Goal: Task Accomplishment & Management: Manage account settings

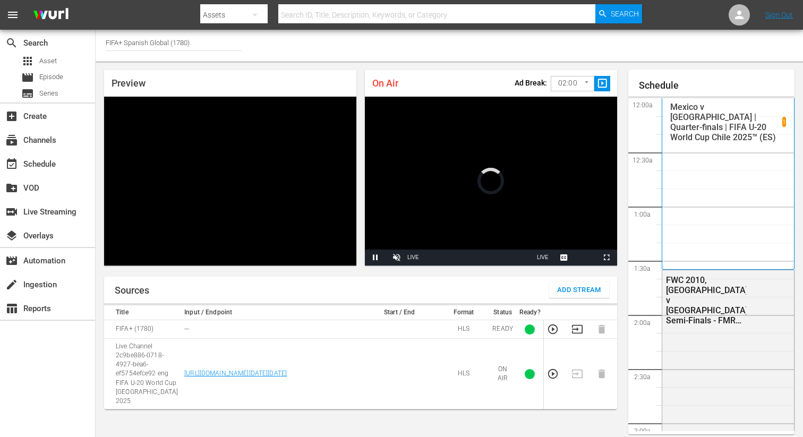
scroll to position [46, 0]
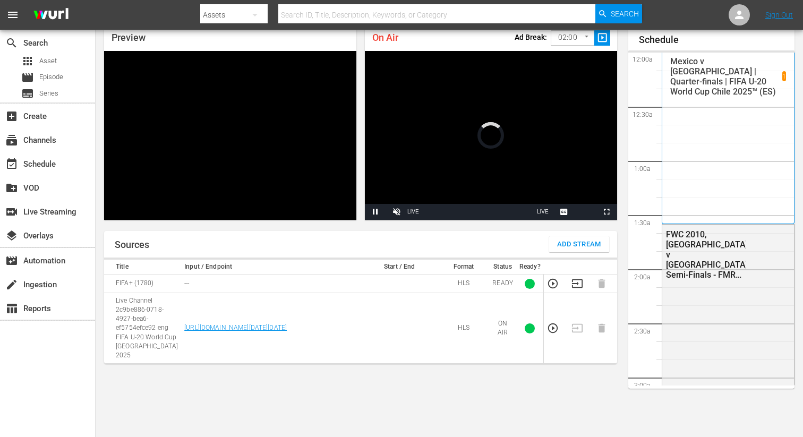
click at [580, 288] on icon "button" at bounding box center [577, 284] width 12 height 12
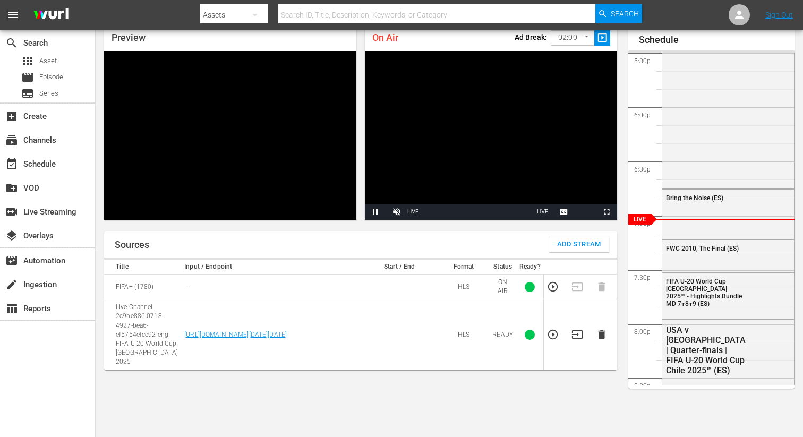
click at [598, 331] on icon "button" at bounding box center [601, 334] width 7 height 9
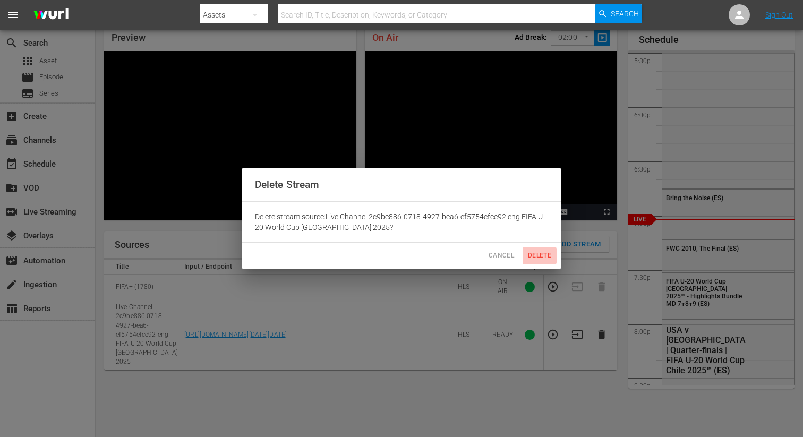
click at [539, 250] on span "Delete" at bounding box center [539, 255] width 25 height 11
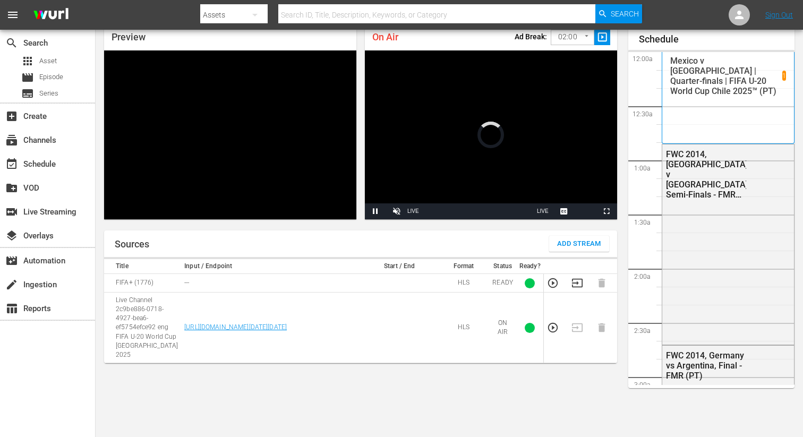
scroll to position [1894, 0]
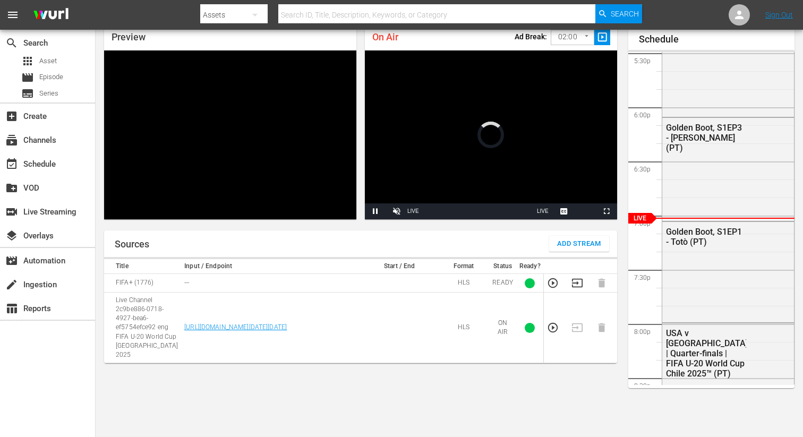
click at [573, 273] on th at bounding box center [580, 266] width 24 height 15
click at [573, 279] on icon "button" at bounding box center [577, 283] width 11 height 8
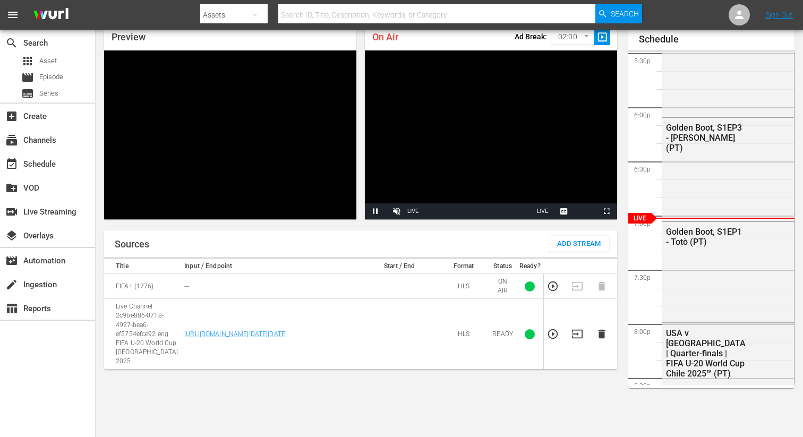
click at [602, 335] on icon "button" at bounding box center [602, 334] width 12 height 12
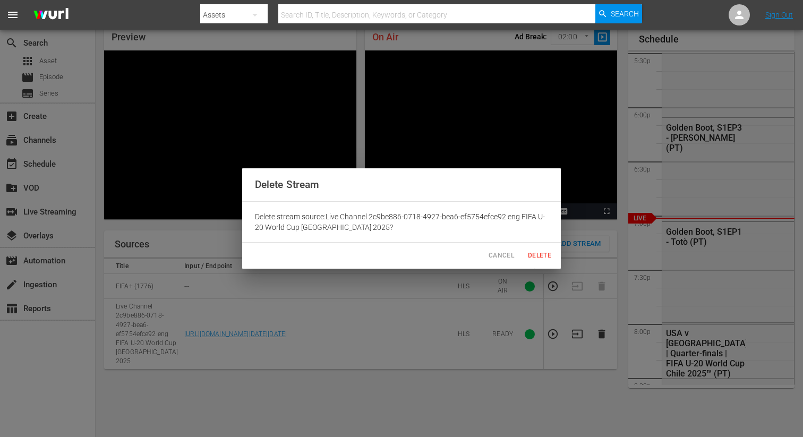
click at [532, 260] on span "Delete" at bounding box center [539, 255] width 25 height 11
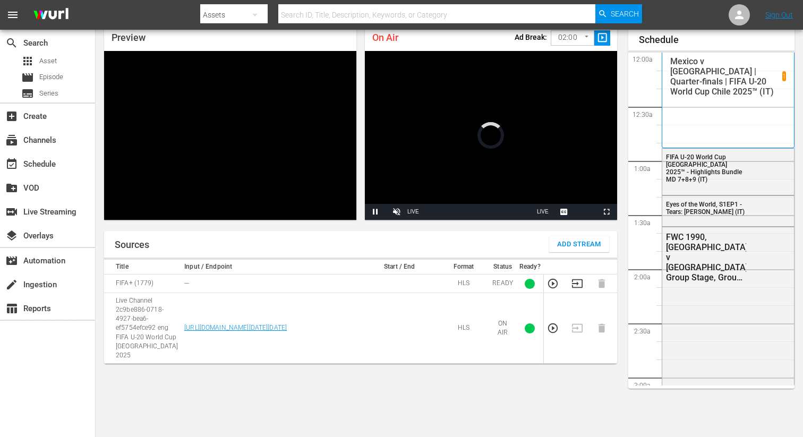
scroll to position [1893, 0]
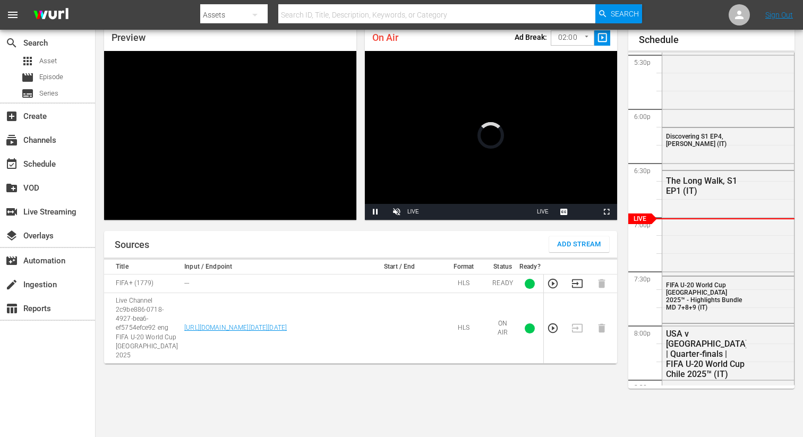
click at [575, 283] on icon "button" at bounding box center [577, 284] width 12 height 12
click at [603, 333] on icon "button" at bounding box center [601, 334] width 7 height 9
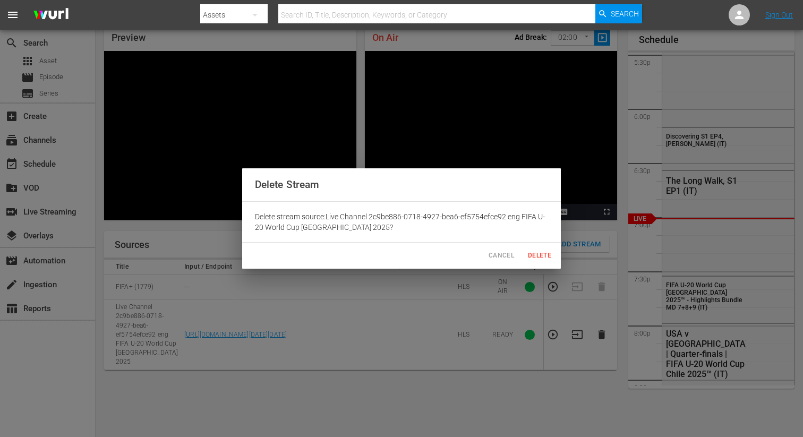
click at [530, 264] on div "Cancel Delete" at bounding box center [401, 256] width 318 height 26
click at [534, 258] on span "Delete" at bounding box center [539, 255] width 25 height 11
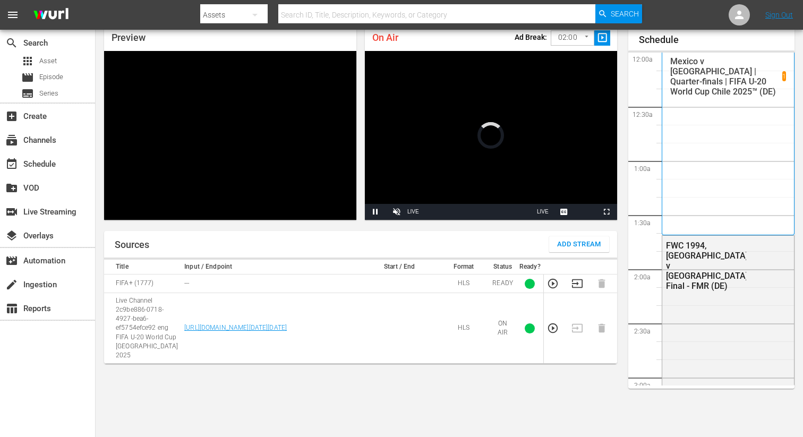
scroll to position [1892, 0]
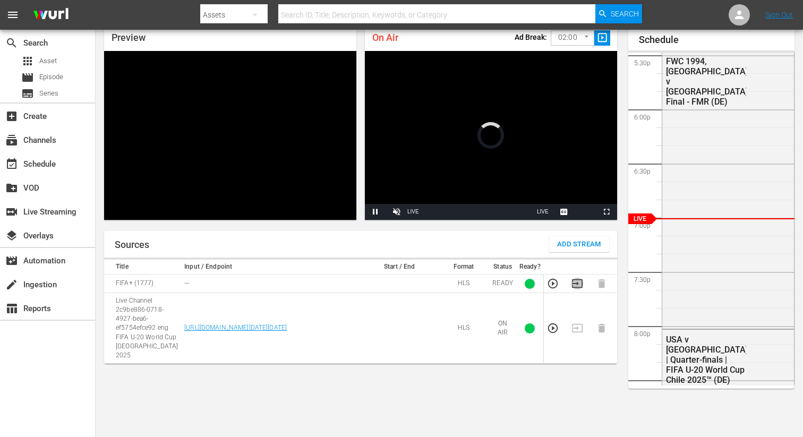
click at [577, 287] on icon "button" at bounding box center [577, 283] width 11 height 8
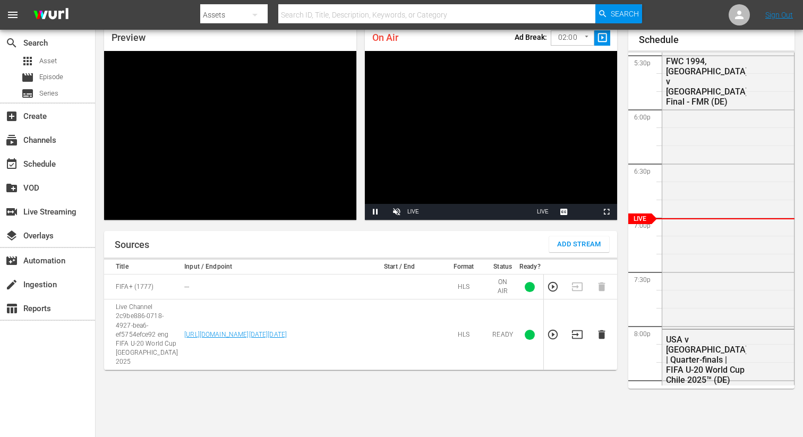
click at [601, 330] on icon "button" at bounding box center [601, 334] width 7 height 9
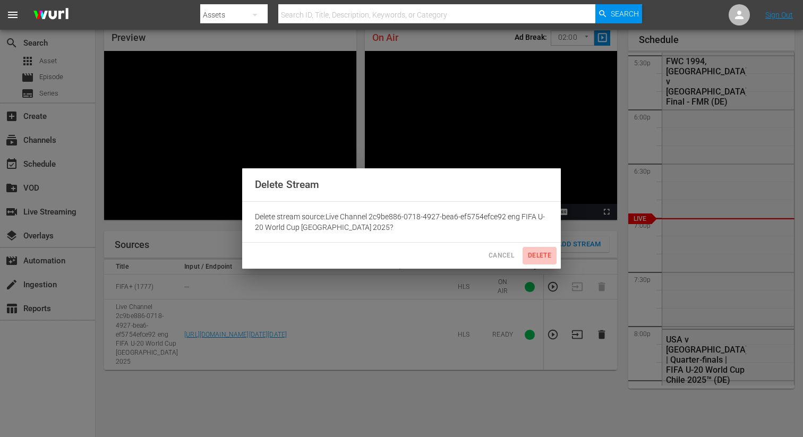
click at [541, 253] on span "Delete" at bounding box center [539, 255] width 25 height 11
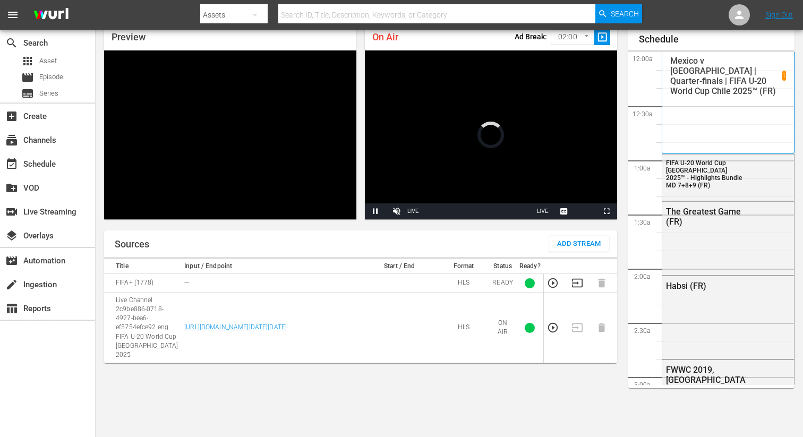
scroll to position [1891, 0]
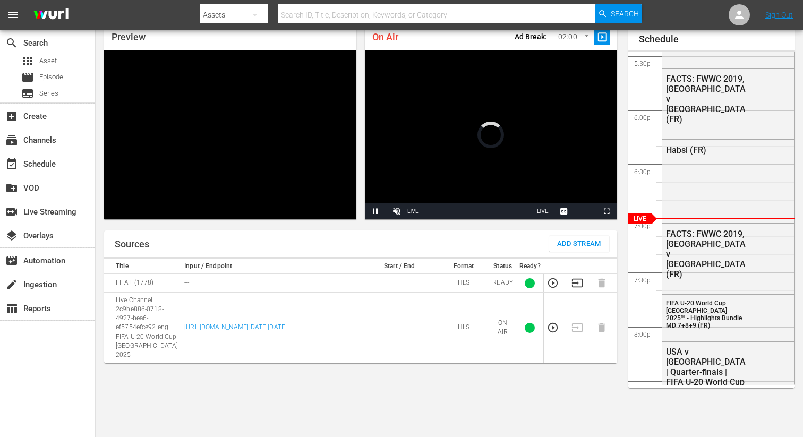
click at [576, 285] on icon "button" at bounding box center [577, 283] width 12 height 12
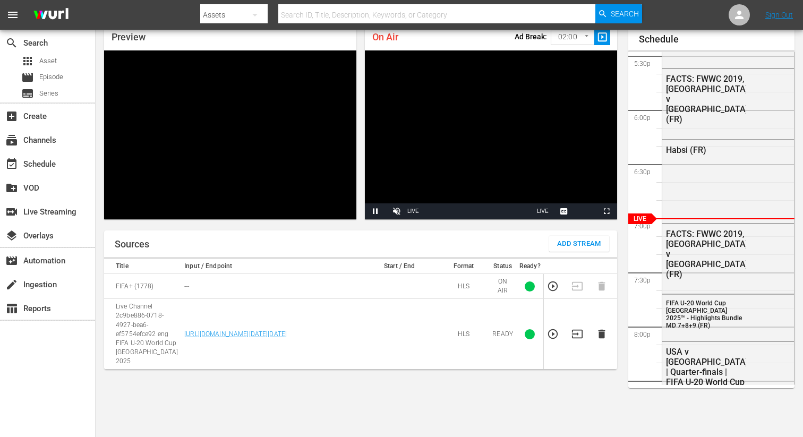
click at [602, 328] on icon "button" at bounding box center [602, 334] width 12 height 12
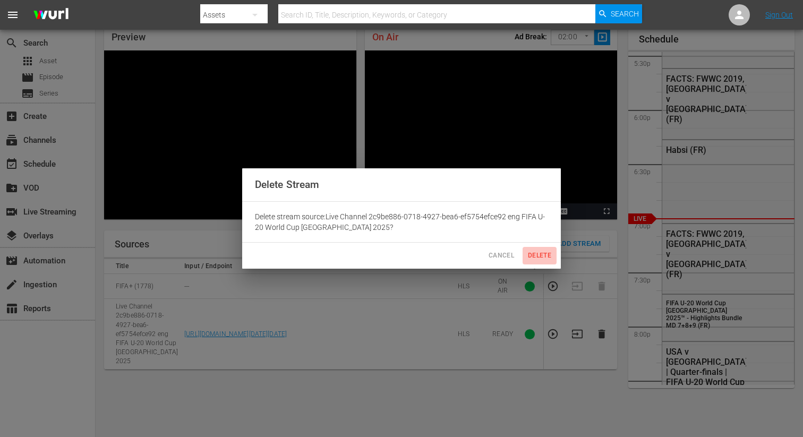
click at [537, 261] on button "Delete" at bounding box center [539, 256] width 34 height 18
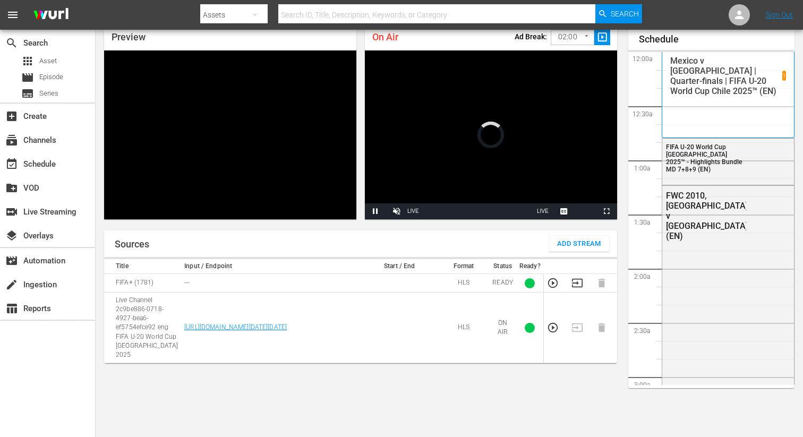
scroll to position [1891, 0]
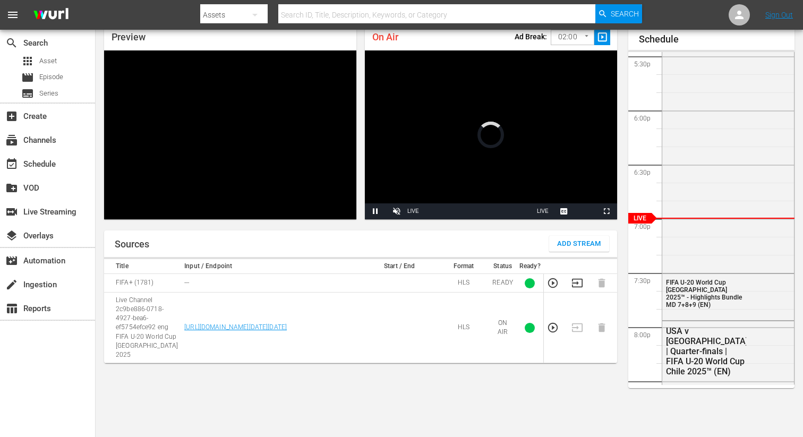
click at [575, 281] on icon "button" at bounding box center [577, 283] width 12 height 12
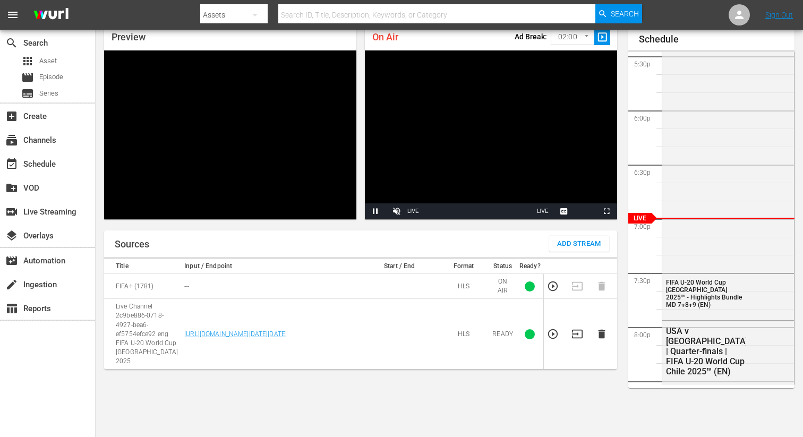
click at [601, 330] on icon "button" at bounding box center [601, 334] width 7 height 9
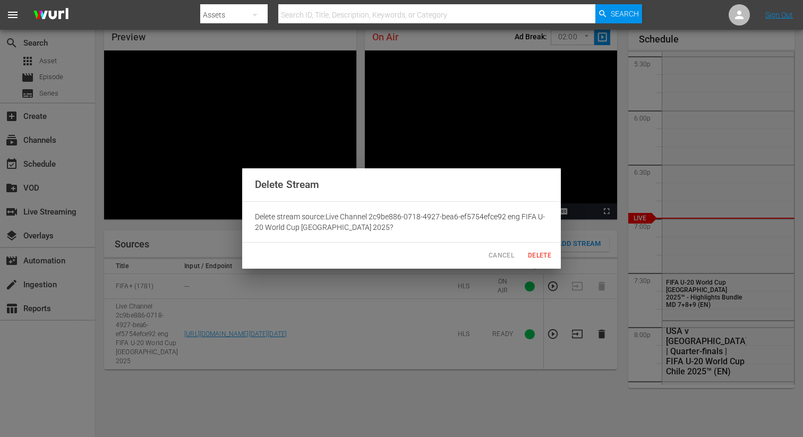
click at [544, 256] on span "Delete" at bounding box center [539, 255] width 25 height 11
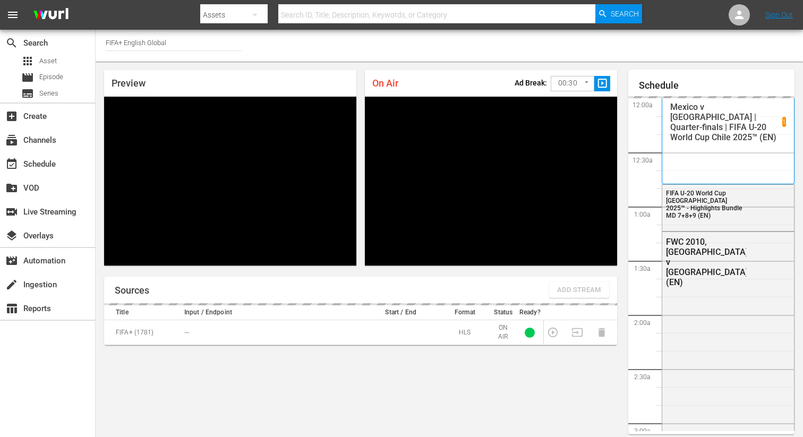
scroll to position [46, 0]
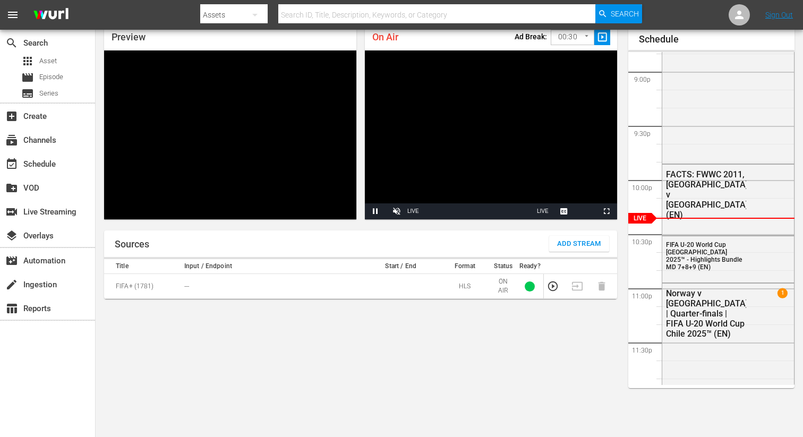
click at [564, 246] on span "Add Stream" at bounding box center [579, 244] width 44 height 12
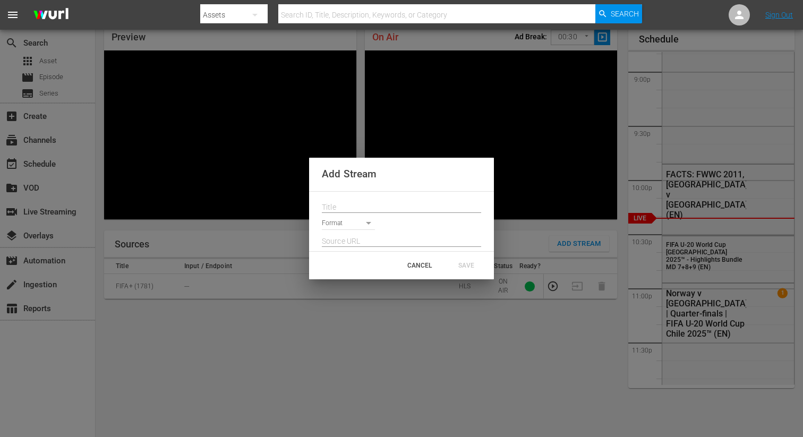
click at [340, 206] on input "text" at bounding box center [401, 208] width 159 height 16
paste input "Live Channel 429c4623-5785-4eae-983a-80a64968f335 eng FIFA U-20 World Cup [GEOG…"
type input "Live Channel 429c4623-5785-4eae-983a-80a64968f335 eng FIFA U-20 World Cup [GEOG…"
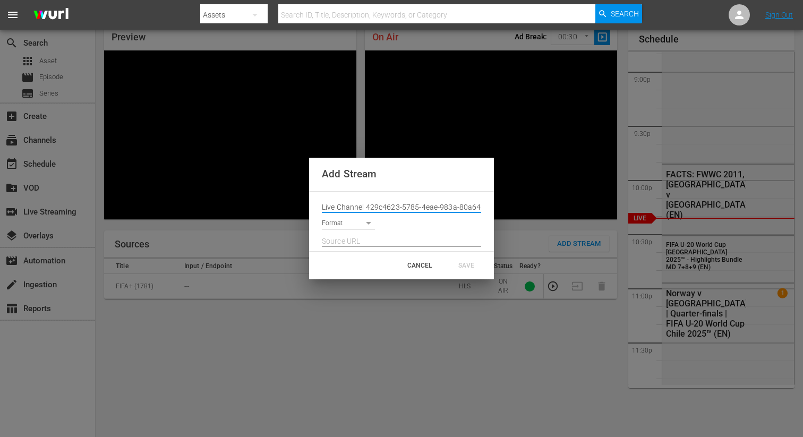
click at [340, 223] on body "menu Search By Assets Search ID, Title, Description, Keywords, or Category Sear…" at bounding box center [401, 172] width 803 height 437
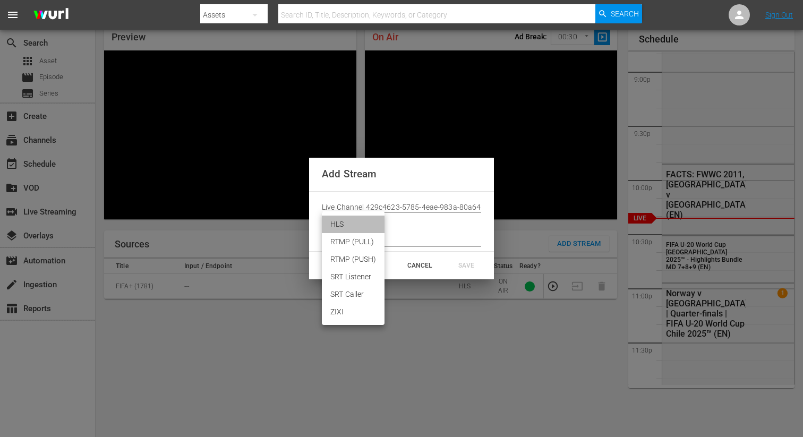
click at [340, 229] on li "HLS" at bounding box center [353, 224] width 63 height 18
type input "HLS"
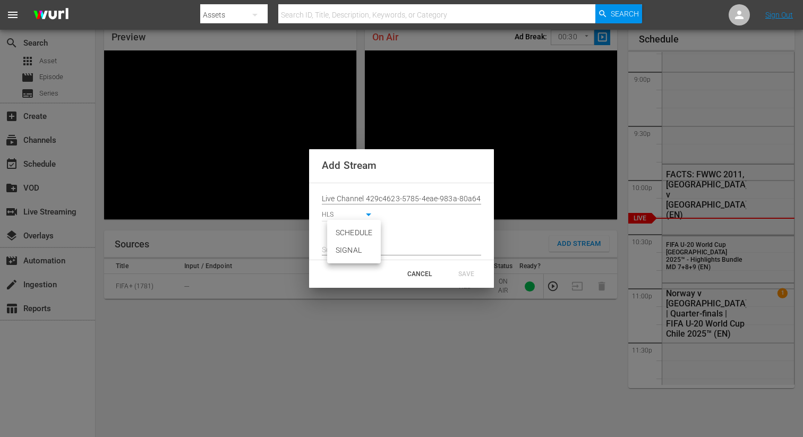
click at [338, 234] on body "menu Search By Assets Search ID, Title, Description, Keywords, or Category Sear…" at bounding box center [401, 172] width 803 height 437
click at [338, 251] on li "SIGNAL" at bounding box center [354, 251] width 54 height 18
type input "SIGNAL"
click at [338, 248] on input "text" at bounding box center [401, 250] width 159 height 16
paste input "[URL][DOMAIN_NAME][DATE][DATE]"
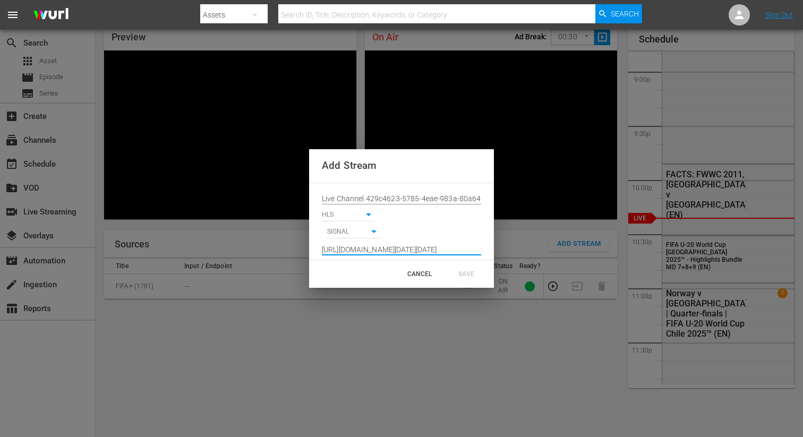
scroll to position [0, 784]
type input "[URL][DOMAIN_NAME][DATE][DATE]"
click at [473, 272] on div "SAVE" at bounding box center [466, 273] width 47 height 19
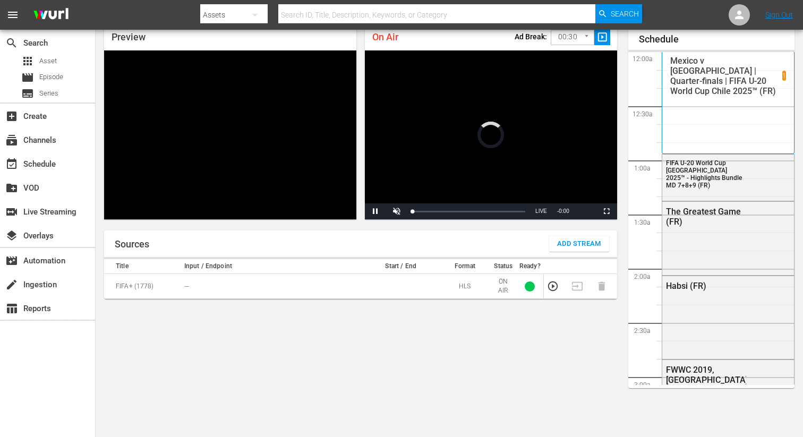
scroll to position [46, 0]
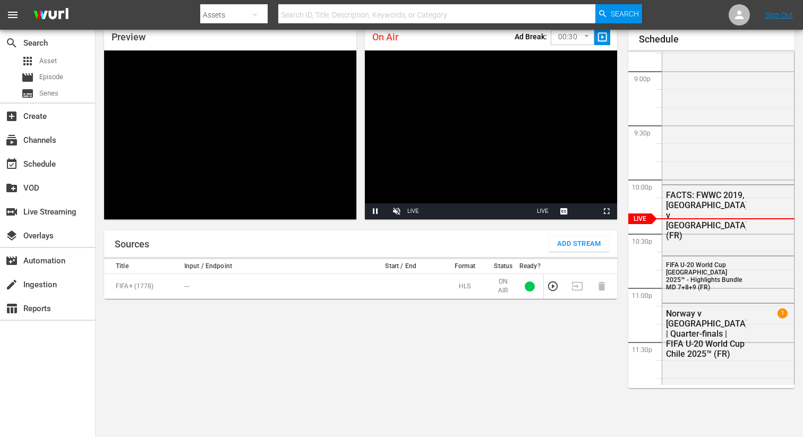
click at [568, 234] on div "Sources Add Stream" at bounding box center [360, 243] width 513 height 27
click at [568, 239] on span "Add Stream" at bounding box center [579, 244] width 44 height 12
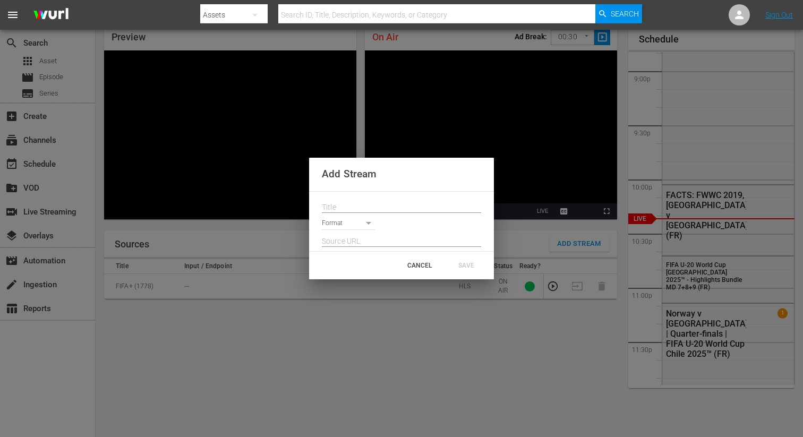
click at [352, 199] on div at bounding box center [401, 204] width 159 height 17
click at [352, 201] on input "text" at bounding box center [401, 208] width 159 height 16
paste input "Live Channel 429c4623-5785-4eae-983a-80a64968f335 eng FIFA U-20 World Cup [GEOG…"
type input "Live Channel 429c4623-5785-4eae-983a-80a64968f335 eng FIFA U-20 World Cup [GEOG…"
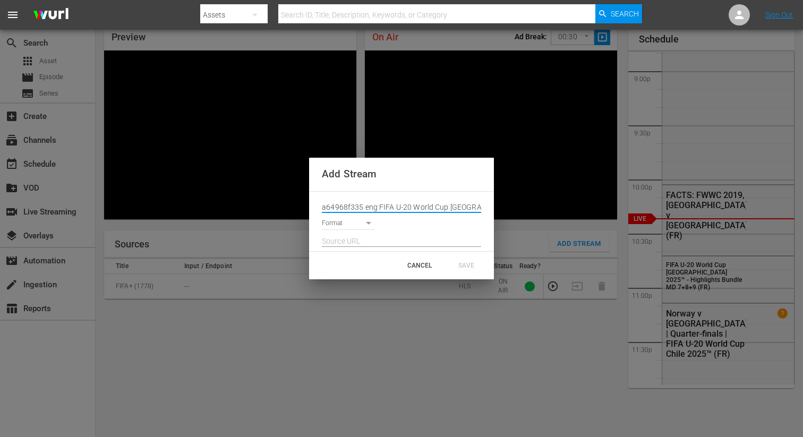
scroll to position [0, 0]
click at [343, 223] on body "menu Search By Assets Search ID, Title, Description, Keywords, or Category Sear…" at bounding box center [401, 172] width 803 height 437
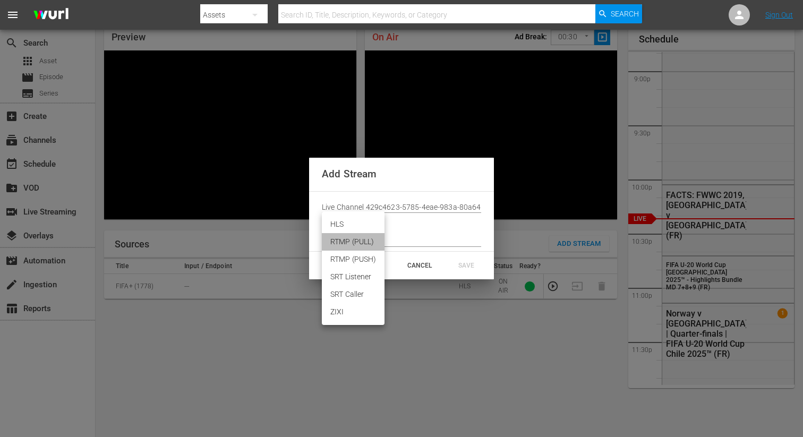
click at [341, 234] on li "RTMP (PULL)" at bounding box center [353, 242] width 63 height 18
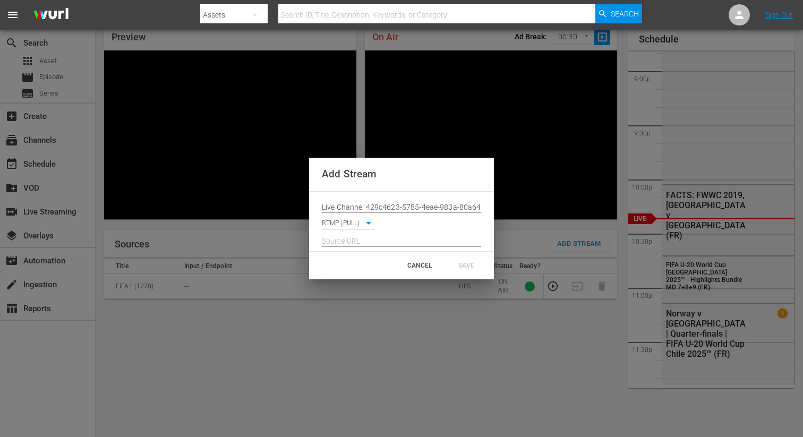
click at [341, 226] on body "menu Search By Assets Search ID, Title, Description, Keywords, or Category Sear…" at bounding box center [401, 172] width 803 height 437
click at [341, 204] on li "HLS" at bounding box center [353, 207] width 63 height 18
type input "HLS"
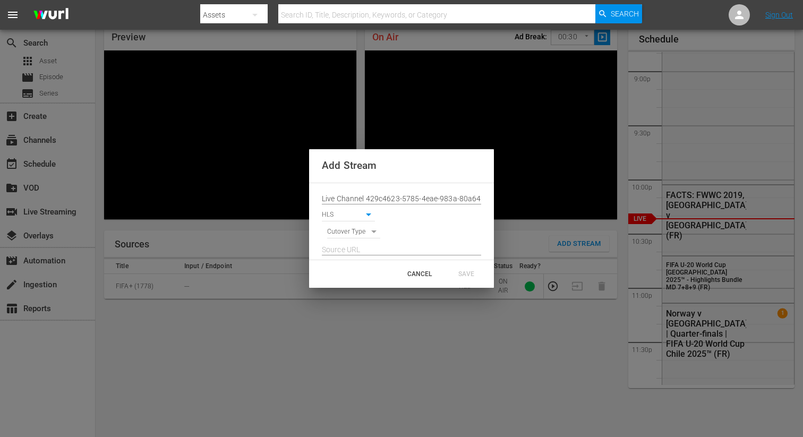
click at [341, 230] on body "menu Search By Assets Search ID, Title, Description, Keywords, or Category Sear…" at bounding box center [401, 172] width 803 height 437
click at [346, 258] on li "SIGNAL" at bounding box center [354, 251] width 54 height 18
type input "SIGNAL"
click at [345, 251] on input "text" at bounding box center [401, 250] width 159 height 16
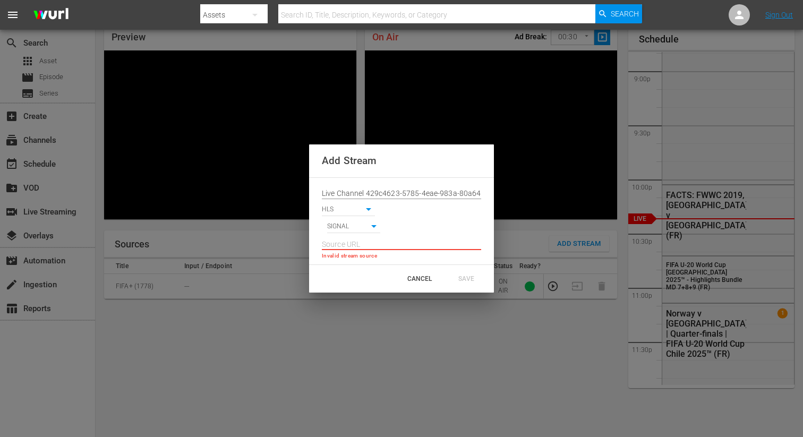
paste input "[URL][DOMAIN_NAME][DATE][DATE]"
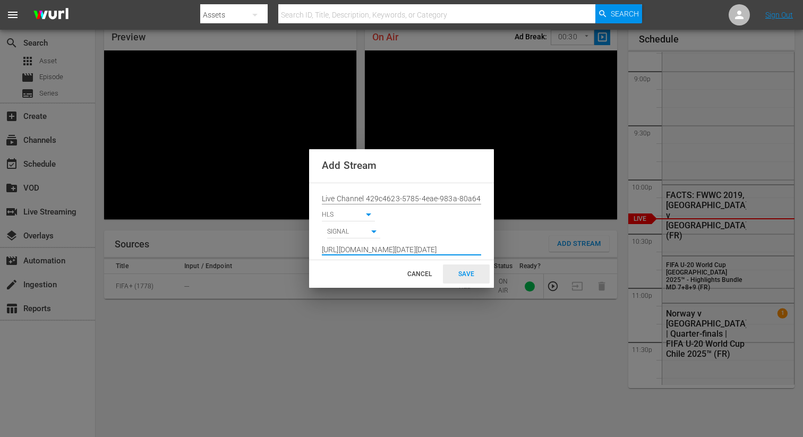
type input "[URL][DOMAIN_NAME][DATE][DATE]"
click at [462, 270] on div "SAVE" at bounding box center [466, 273] width 47 height 19
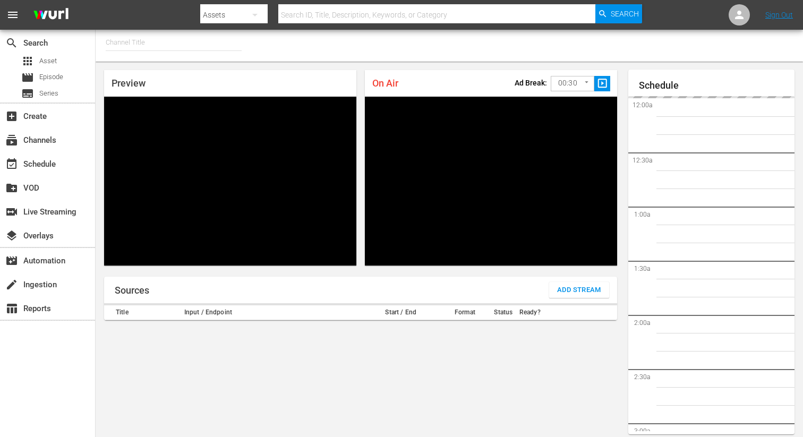
type input "FIFA+ German Local (1777)"
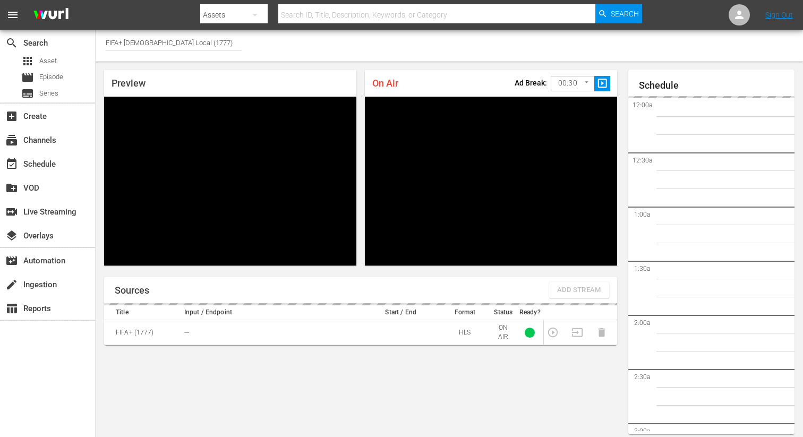
scroll to position [46, 0]
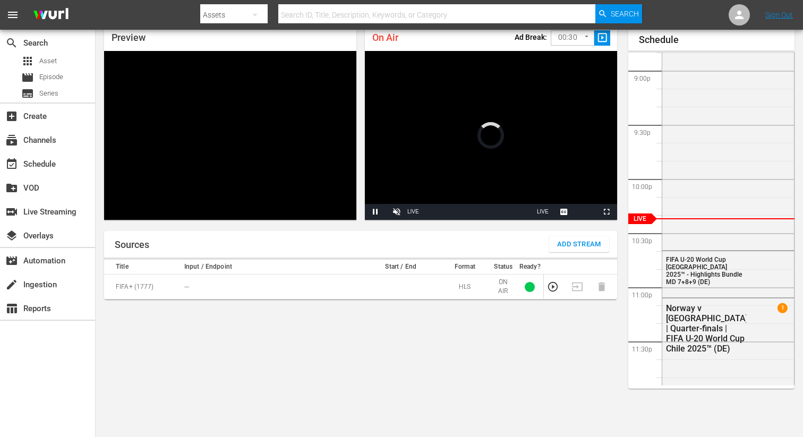
click at [574, 244] on span "Add Stream" at bounding box center [579, 244] width 44 height 12
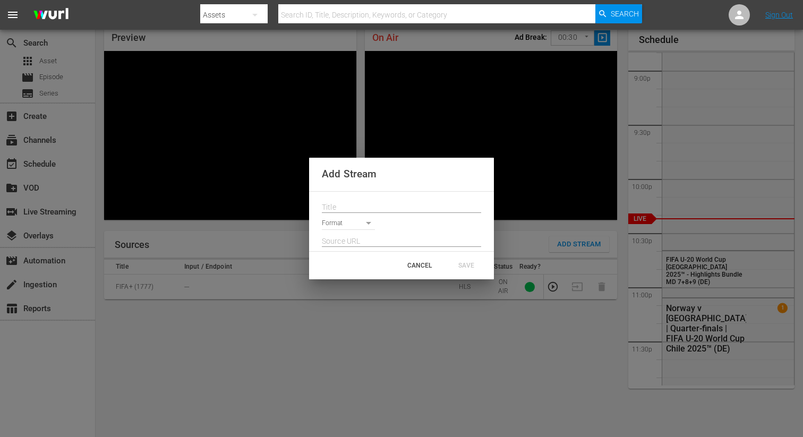
click at [337, 208] on input "text" at bounding box center [401, 208] width 159 height 16
paste input "Live Channel 429c4623-5785-4eae-983a-80a64968f335 eng FIFA U-20 World Cup [GEOG…"
type input "Live Channel 429c4623-5785-4eae-983a-80a64968f335 eng FIFA U-20 World Cup [GEOG…"
click at [338, 225] on body "menu Search By Assets Search ID, Title, Description, Keywords, or Category Sear…" at bounding box center [401, 172] width 803 height 437
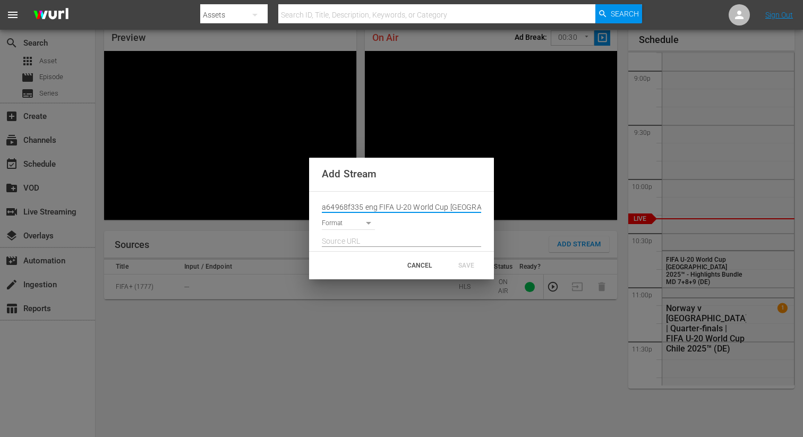
scroll to position [0, 0]
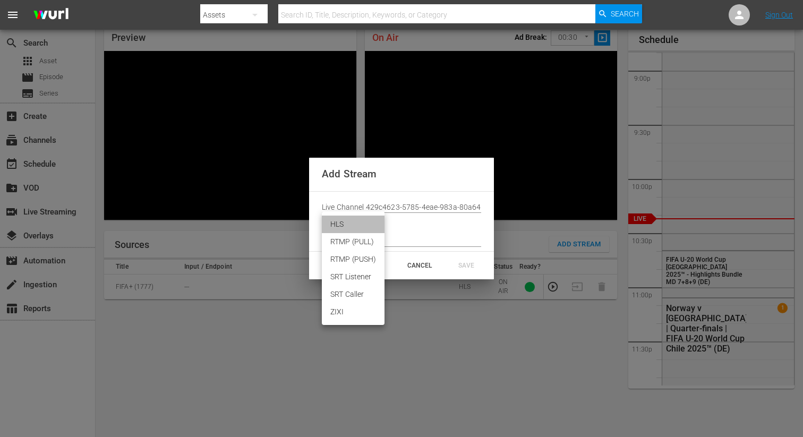
click at [338, 225] on li "HLS" at bounding box center [353, 224] width 63 height 18
type input "HLS"
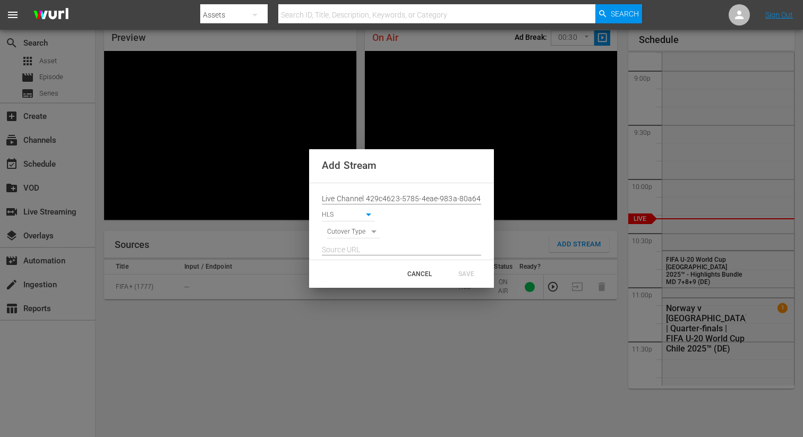
click at [338, 231] on body "menu Search By Assets Search ID, Title, Description, Keywords, or Category Sear…" at bounding box center [401, 172] width 803 height 437
click at [338, 247] on li "SIGNAL" at bounding box center [354, 251] width 54 height 18
type input "SIGNAL"
click at [332, 250] on input "text" at bounding box center [401, 250] width 159 height 16
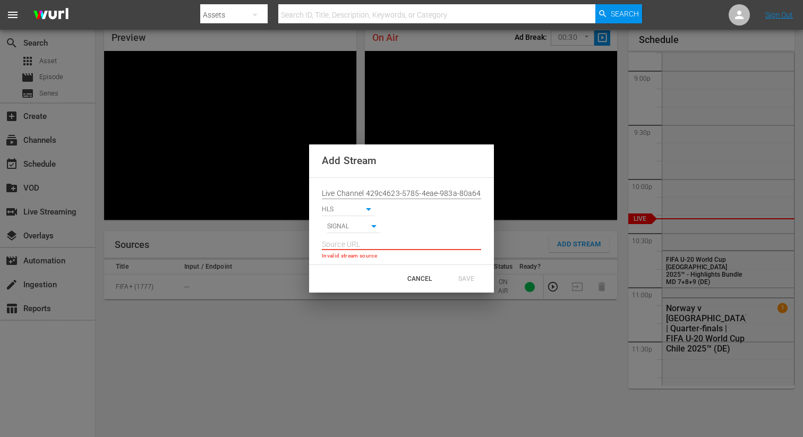
paste input "[URL][DOMAIN_NAME][DATE][DATE]"
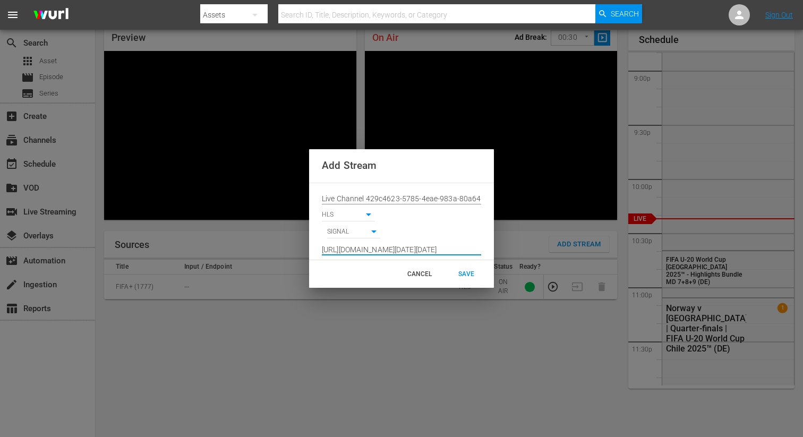
scroll to position [0, 784]
type input "[URL][DOMAIN_NAME][DATE][DATE]"
click at [473, 271] on div "SAVE" at bounding box center [466, 273] width 47 height 19
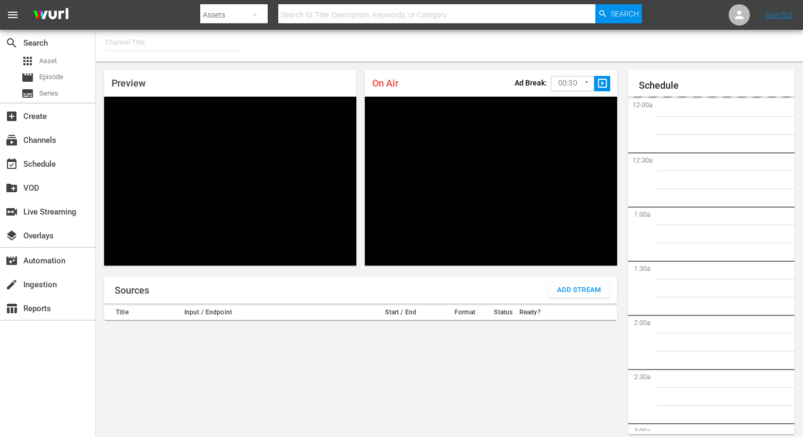
type input "FIFA+ Italian Local (1779)"
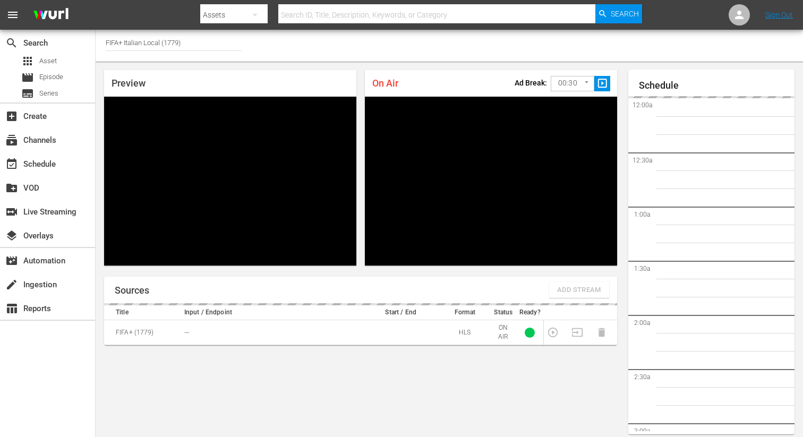
scroll to position [46, 0]
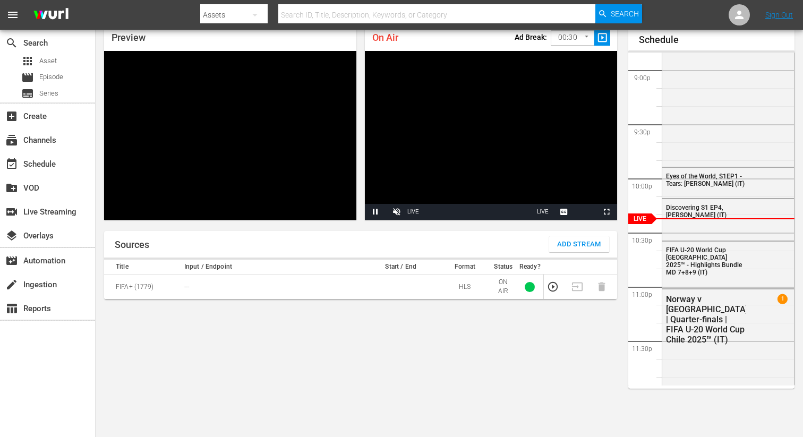
click at [558, 240] on span "Add Stream" at bounding box center [579, 244] width 44 height 12
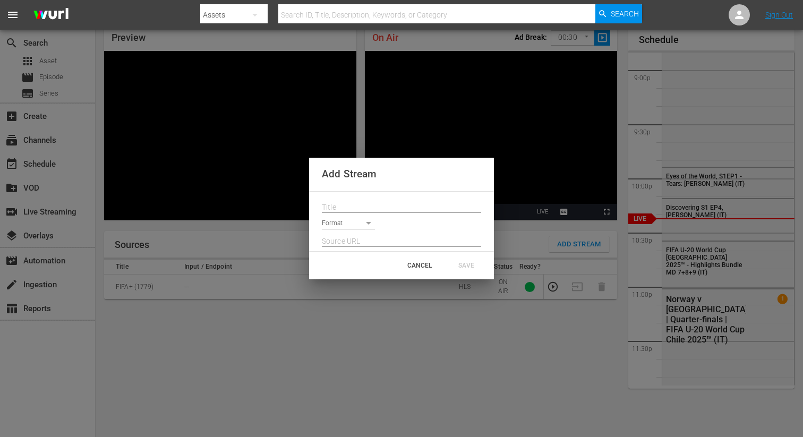
click at [350, 212] on input "text" at bounding box center [401, 208] width 159 height 16
paste input "Live Channel 429c4623-5785-4eae-983a-80a64968f335 eng FIFA U-20 World Cup [GEOG…"
type input "Live Channel 429c4623-5785-4eae-983a-80a64968f335 eng FIFA U-20 World Cup [GEOG…"
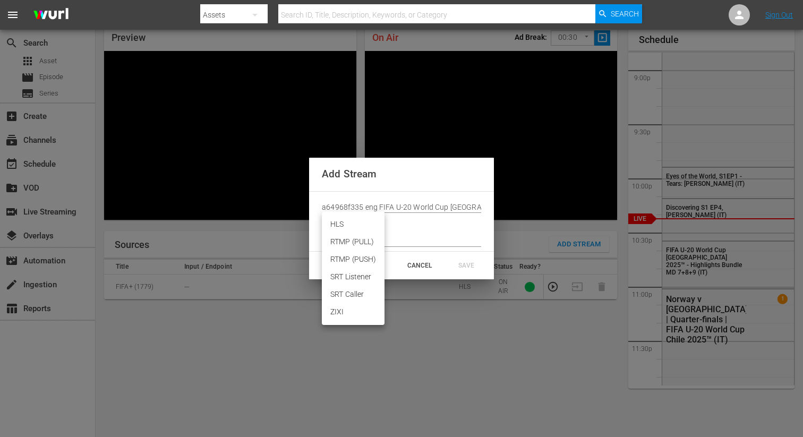
click at [348, 222] on body "menu Search By Assets Search ID, Title, Description, Keywords, or Category Sear…" at bounding box center [401, 172] width 803 height 437
click at [339, 222] on li "HLS" at bounding box center [353, 224] width 63 height 18
type input "HLS"
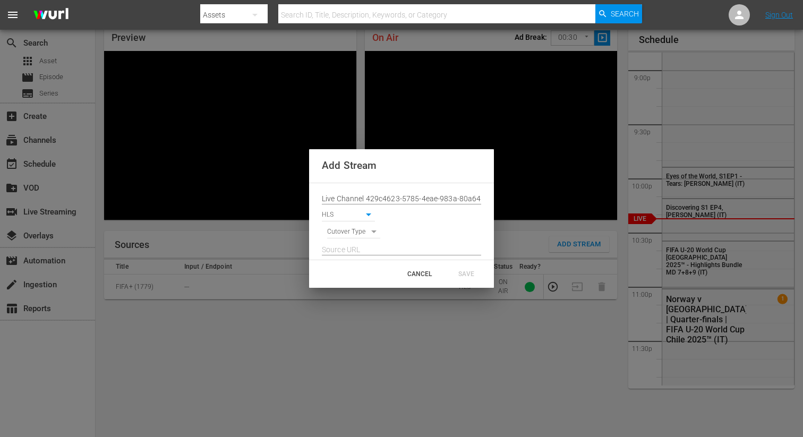
click at [337, 227] on body "menu Search By Assets Search ID, Title, Description, Keywords, or Category Sear…" at bounding box center [401, 172] width 803 height 437
click at [338, 244] on li "SIGNAL" at bounding box center [354, 251] width 54 height 18
type input "SIGNAL"
click at [337, 250] on input "text" at bounding box center [401, 250] width 159 height 16
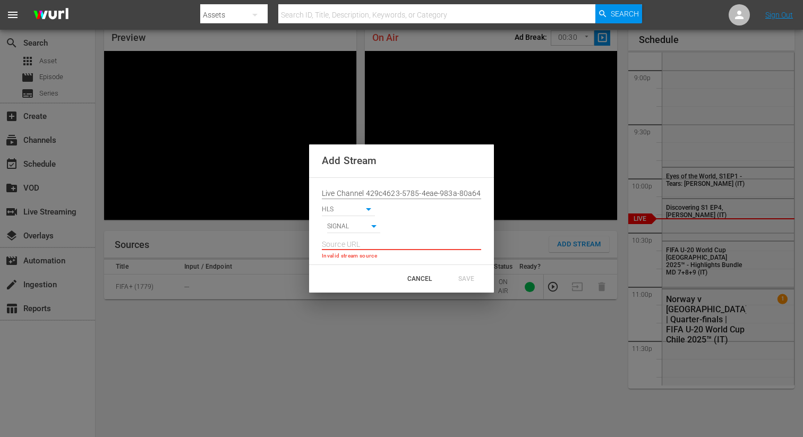
paste input "[URL][DOMAIN_NAME][DATE][DATE]"
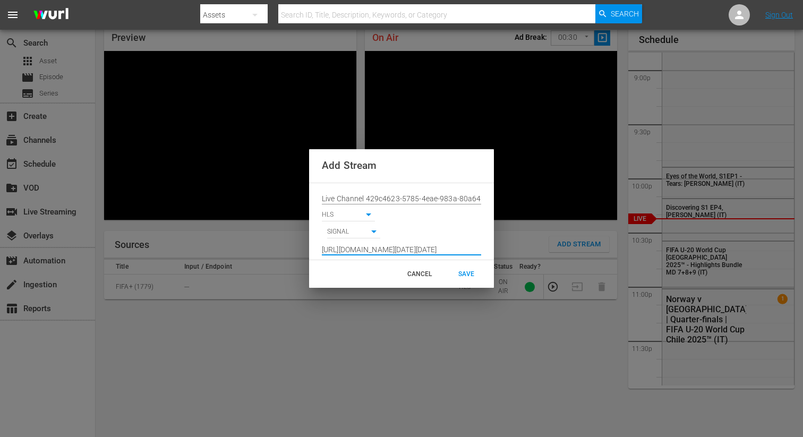
type input "[URL][DOMAIN_NAME][DATE][DATE]"
click at [472, 273] on div "SAVE" at bounding box center [466, 273] width 47 height 19
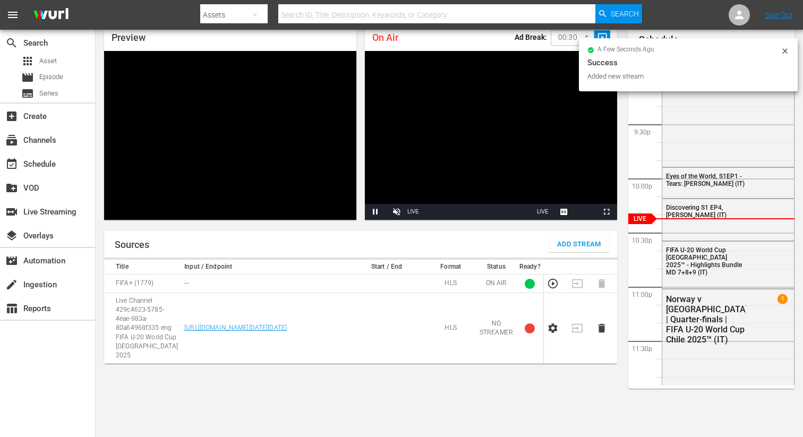
click at [605, 322] on icon "button" at bounding box center [602, 328] width 12 height 12
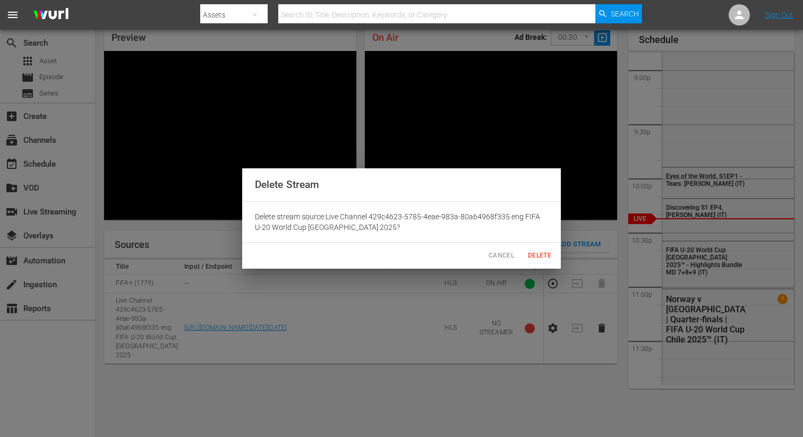
click at [495, 257] on span "Cancel" at bounding box center [500, 255] width 25 height 11
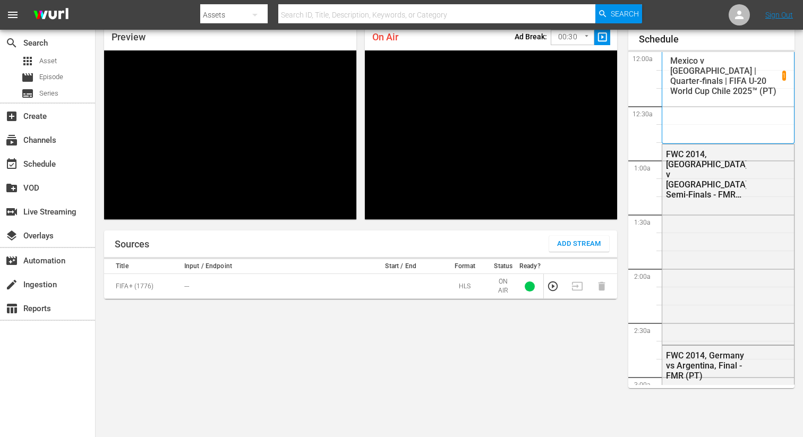
scroll to position [2257, 0]
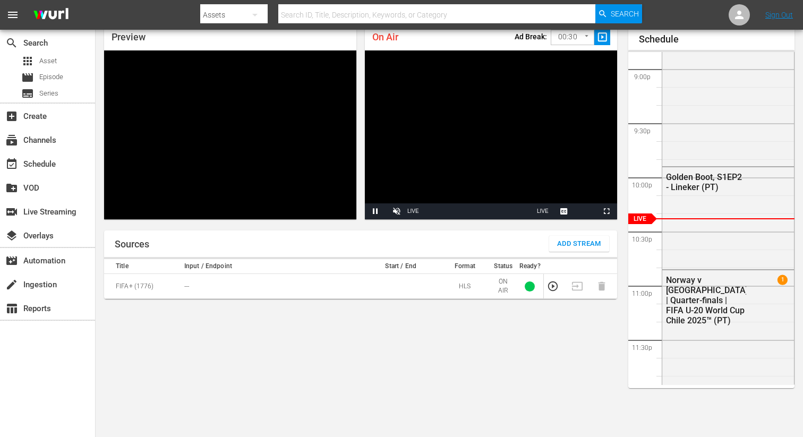
click at [601, 249] on button "Add Stream" at bounding box center [579, 244] width 60 height 16
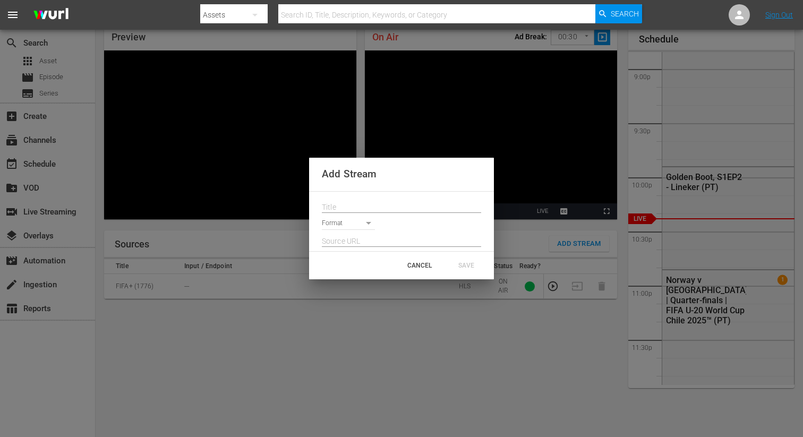
click at [437, 204] on input "text" at bounding box center [401, 208] width 159 height 16
paste input "Live Channel 429c4623-5785-4eae-983a-80a64968f335 eng FIFA U-20 World Cup [GEOG…"
type input "Live Channel 429c4623-5785-4eae-983a-80a64968f335 eng FIFA U-20 World Cup [GEOG…"
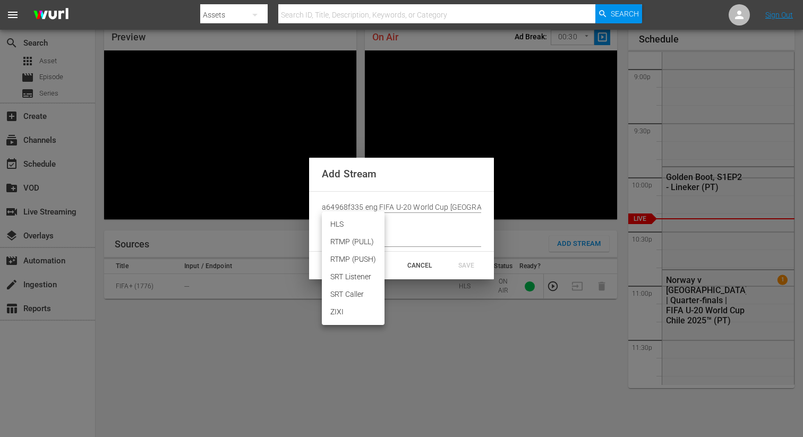
scroll to position [0, 0]
click at [336, 218] on body "menu Search By Assets Search ID, Title, Description, Keywords, or Category Sear…" at bounding box center [401, 172] width 803 height 437
click at [336, 228] on li "HLS" at bounding box center [353, 224] width 63 height 18
type input "HLS"
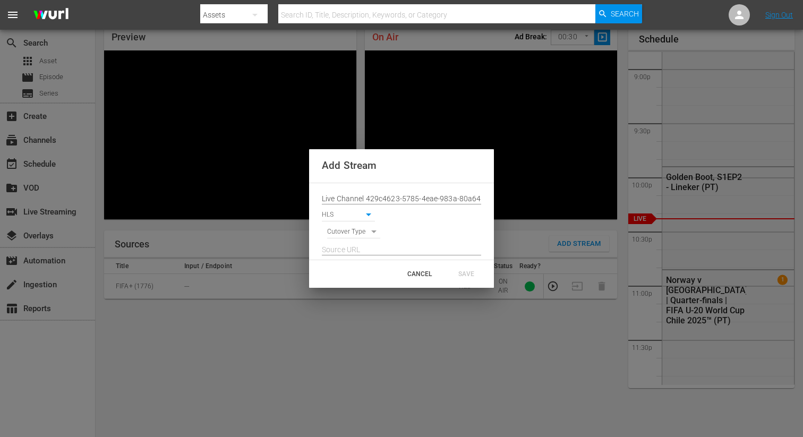
click at [336, 232] on body "menu Search By Assets Search ID, Title, Description, Keywords, or Category Sear…" at bounding box center [401, 172] width 803 height 437
click at [337, 246] on li "SIGNAL" at bounding box center [354, 251] width 54 height 18
type input "SIGNAL"
click at [343, 246] on input "text" at bounding box center [401, 250] width 159 height 16
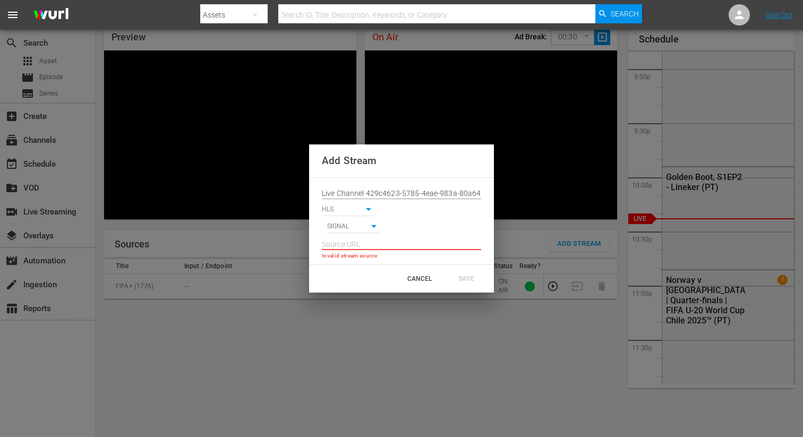
paste input "[URL][DOMAIN_NAME][DATE][DATE]"
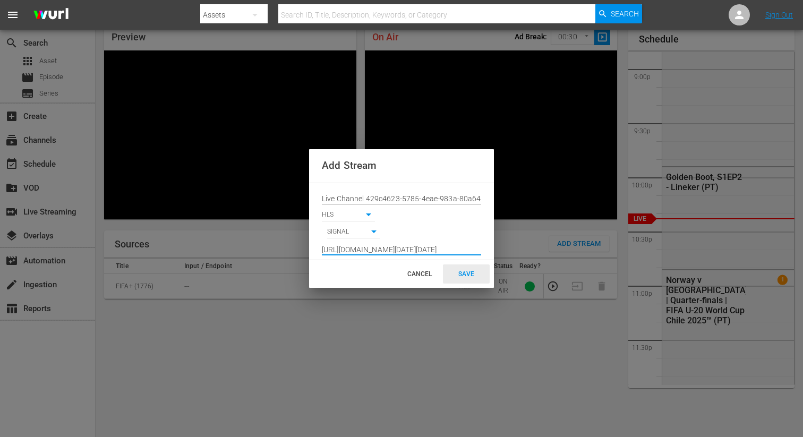
type input "[URL][DOMAIN_NAME][DATE][DATE]"
click at [451, 274] on div "SAVE" at bounding box center [466, 273] width 47 height 19
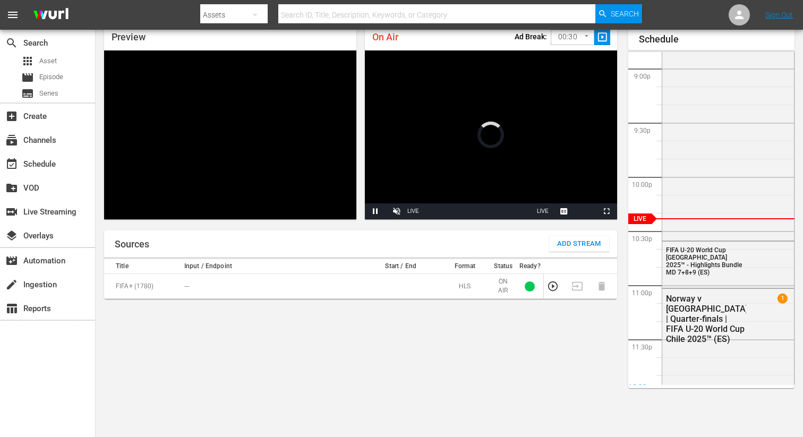
scroll to position [46, 0]
click at [574, 249] on span "Add Stream" at bounding box center [579, 244] width 44 height 12
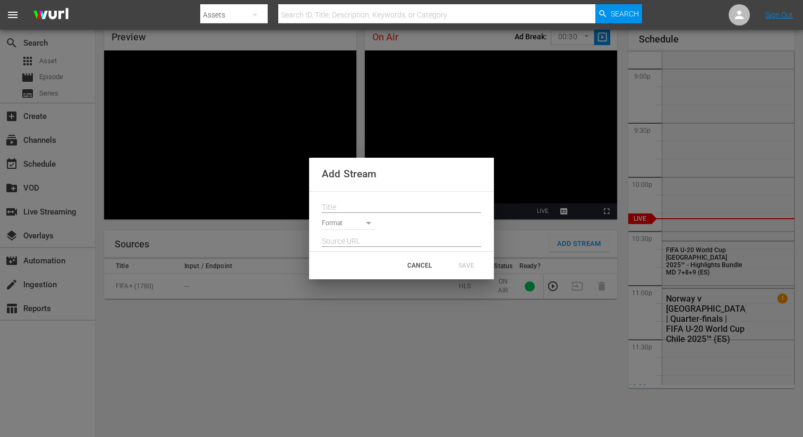
click at [368, 203] on input "text" at bounding box center [401, 208] width 159 height 16
paste input "Live Channel 429c4623-5785-4eae-983a-80a64968f335 eng FIFA U-20 World Cup [GEOG…"
type input "Live Channel 429c4623-5785-4eae-983a-80a64968f335 eng FIFA U-20 World Cup [GEOG…"
click at [350, 221] on body "menu Search By Assets Search ID, Title, Description, Keywords, or Category Sear…" at bounding box center [401, 172] width 803 height 437
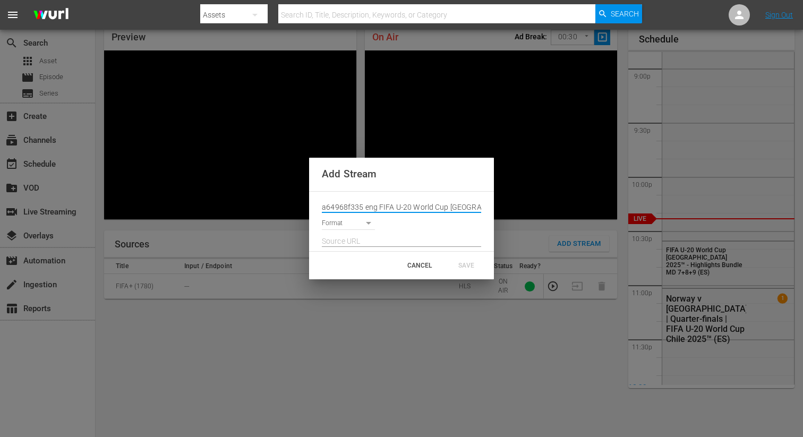
scroll to position [0, 0]
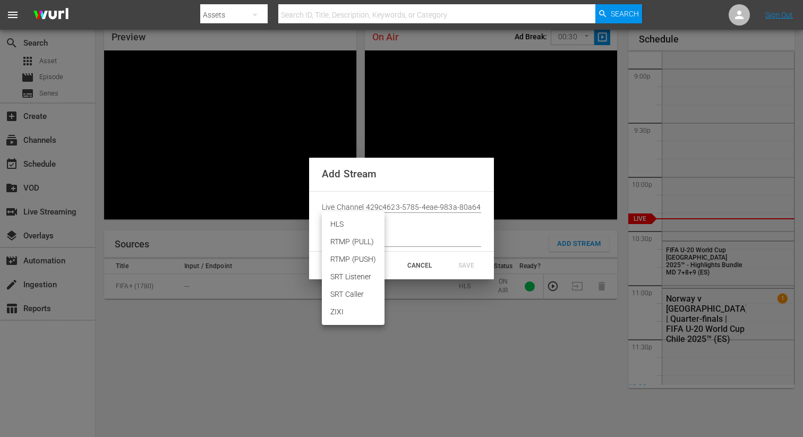
click at [342, 221] on li "HLS" at bounding box center [353, 224] width 63 height 18
type input "HLS"
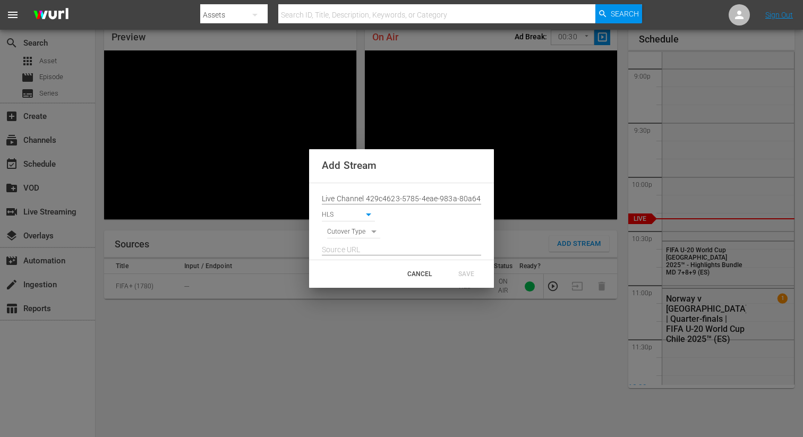
click at [339, 234] on body "menu Search By Assets Search ID, Title, Description, Keywords, or Category Sear…" at bounding box center [401, 172] width 803 height 437
click at [341, 253] on li "SIGNAL" at bounding box center [354, 251] width 54 height 18
type input "SIGNAL"
click at [339, 251] on input "text" at bounding box center [401, 250] width 159 height 16
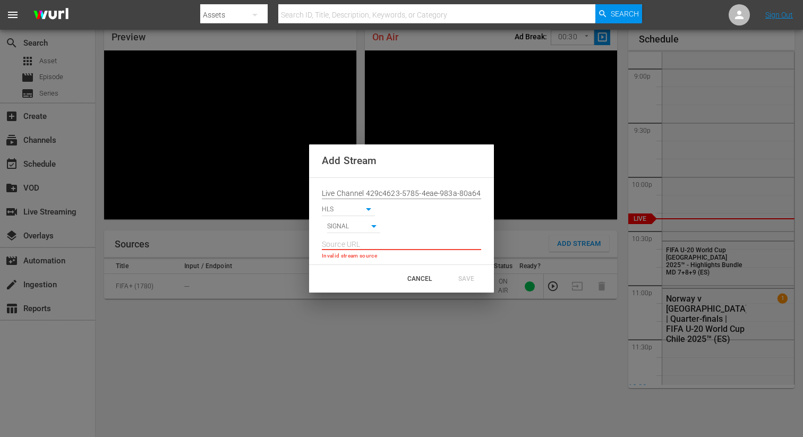
paste input "[URL][DOMAIN_NAME][DATE][DATE]"
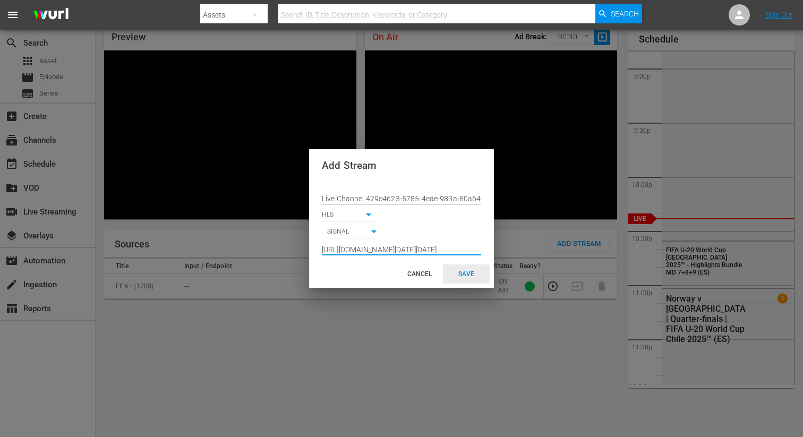
type input "[URL][DOMAIN_NAME][DATE][DATE]"
click at [468, 269] on div "SAVE" at bounding box center [466, 273] width 47 height 19
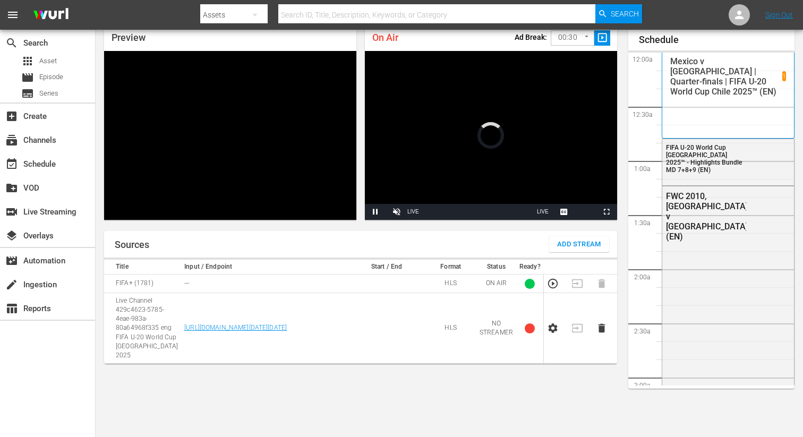
scroll to position [46, 0]
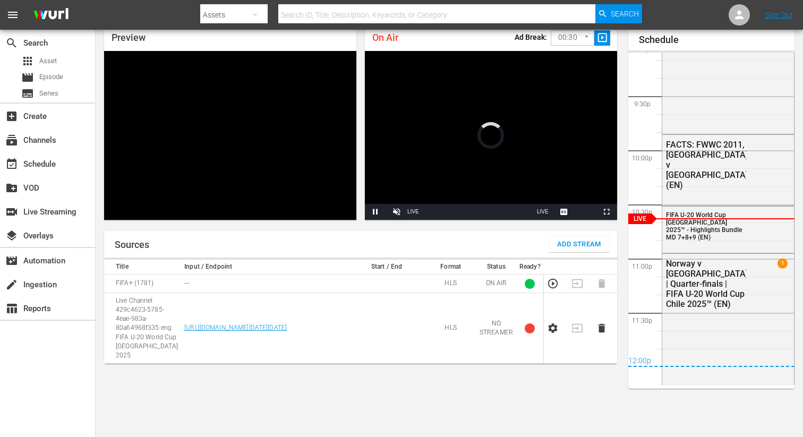
click at [551, 325] on icon "button" at bounding box center [553, 328] width 12 height 12
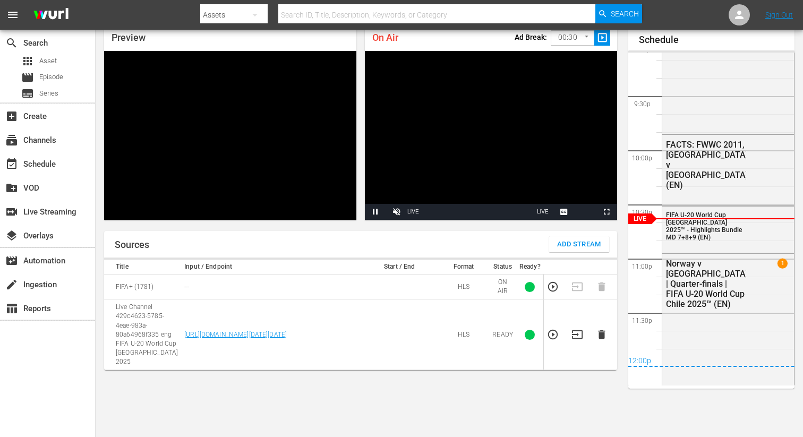
click at [579, 329] on icon "button" at bounding box center [577, 335] width 12 height 12
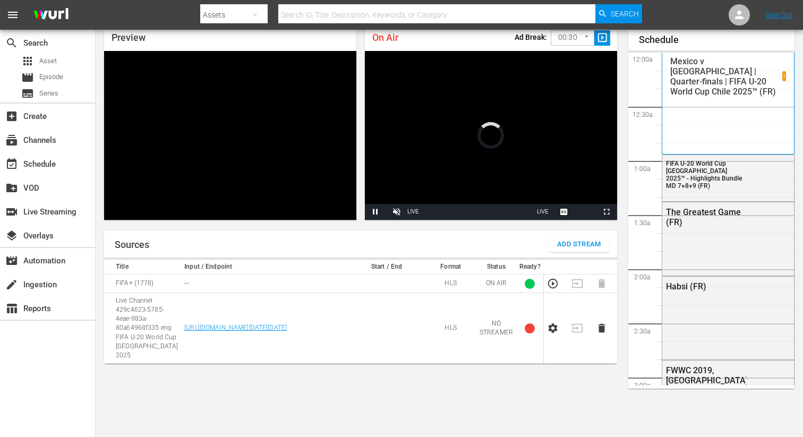
scroll to position [46, 0]
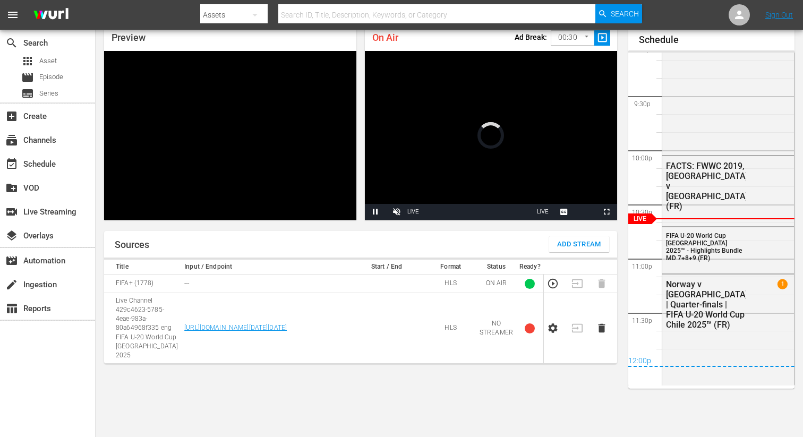
click at [556, 315] on td at bounding box center [556, 328] width 24 height 71
click at [556, 323] on icon "button" at bounding box center [552, 328] width 9 height 10
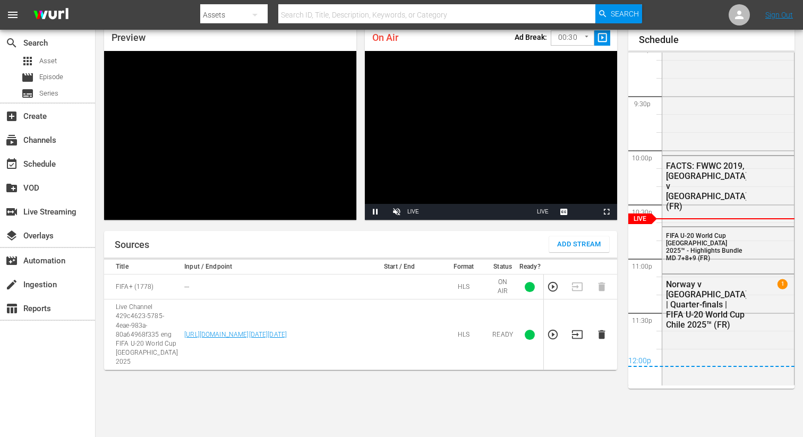
click at [575, 329] on icon "button" at bounding box center [577, 335] width 12 height 12
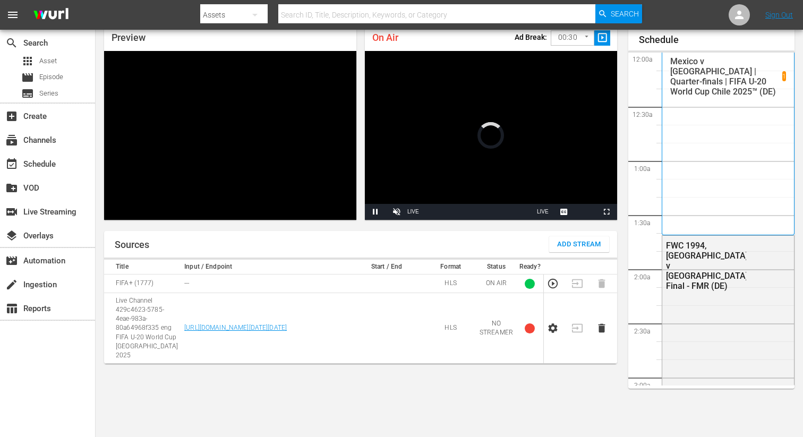
scroll to position [46, 0]
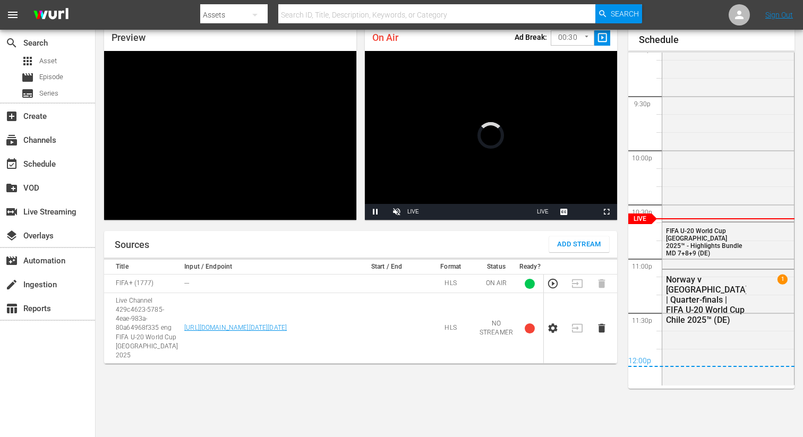
click at [547, 329] on td at bounding box center [556, 328] width 24 height 71
click at [554, 325] on icon "button" at bounding box center [552, 328] width 9 height 10
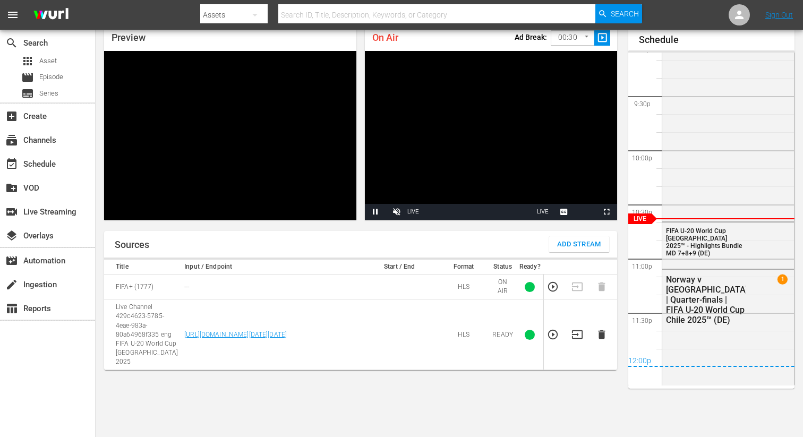
click at [572, 329] on icon "button" at bounding box center [577, 335] width 12 height 12
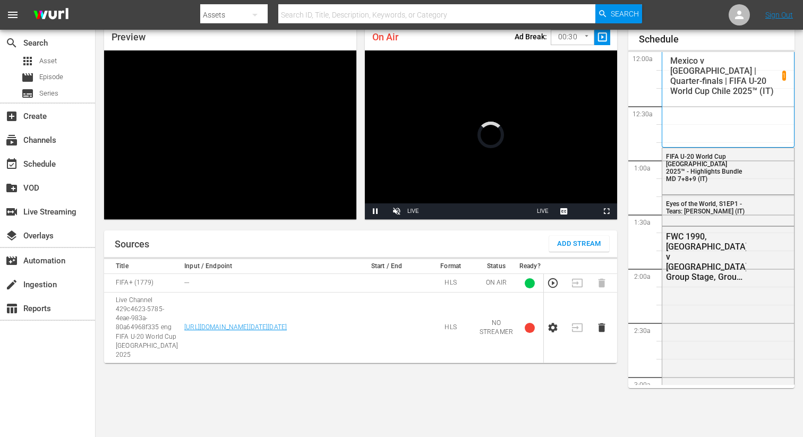
scroll to position [46, 0]
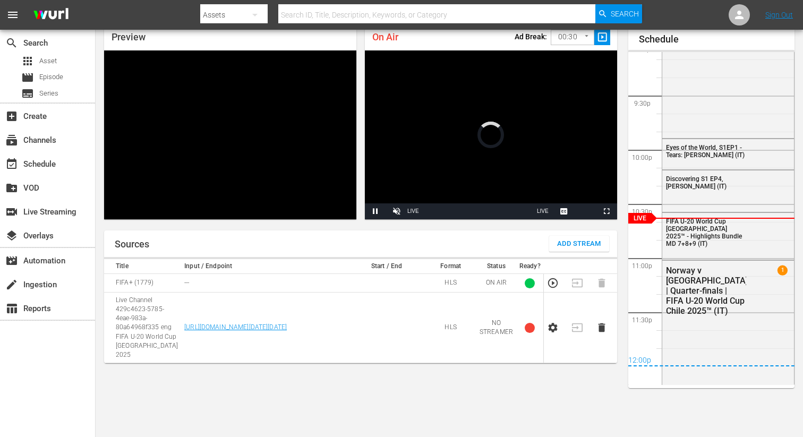
click at [549, 324] on icon "button" at bounding box center [552, 328] width 9 height 10
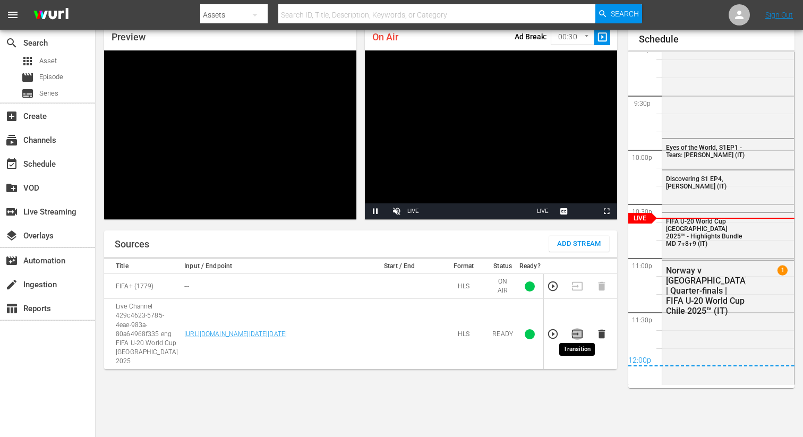
click at [575, 328] on icon "button" at bounding box center [577, 334] width 12 height 12
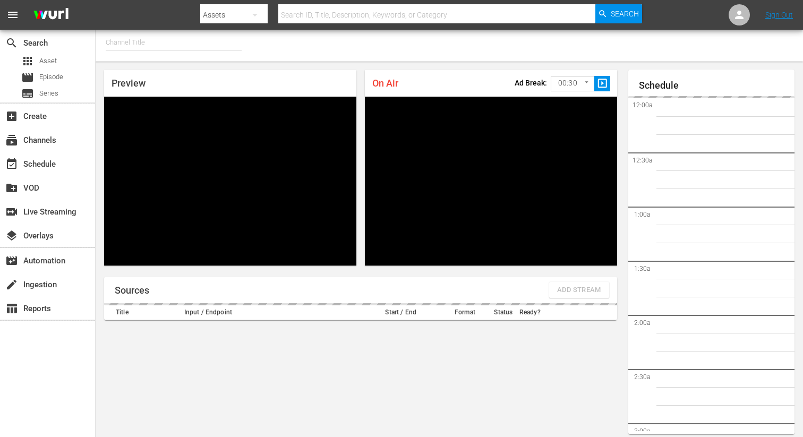
type input "FIFA+ [DEMOGRAPHIC_DATA] Local (1776)"
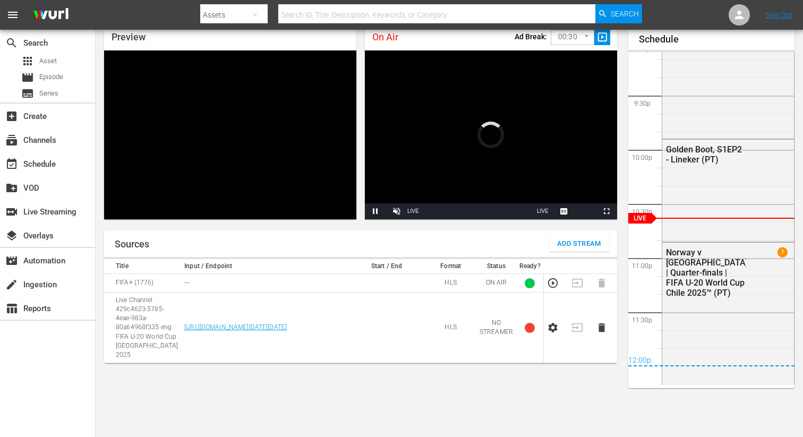
scroll to position [46, 0]
click at [557, 324] on icon "button" at bounding box center [552, 328] width 9 height 10
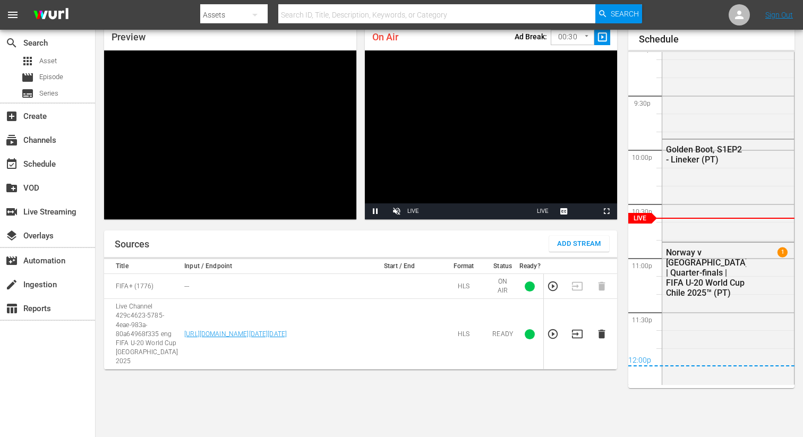
click at [583, 332] on td at bounding box center [580, 334] width 24 height 71
click at [576, 331] on icon "button" at bounding box center [577, 334] width 12 height 12
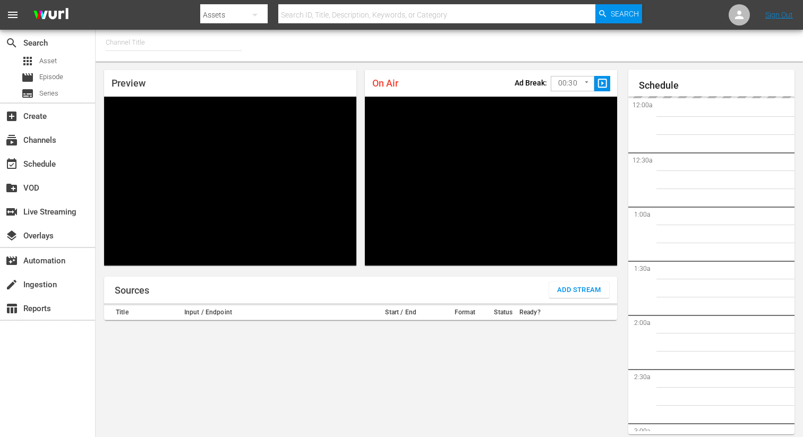
type input "FIFA+ Spanish Global (1780)"
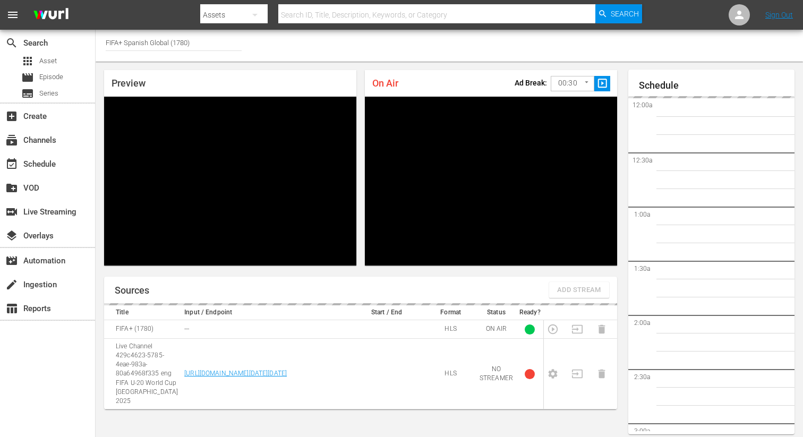
scroll to position [52, 0]
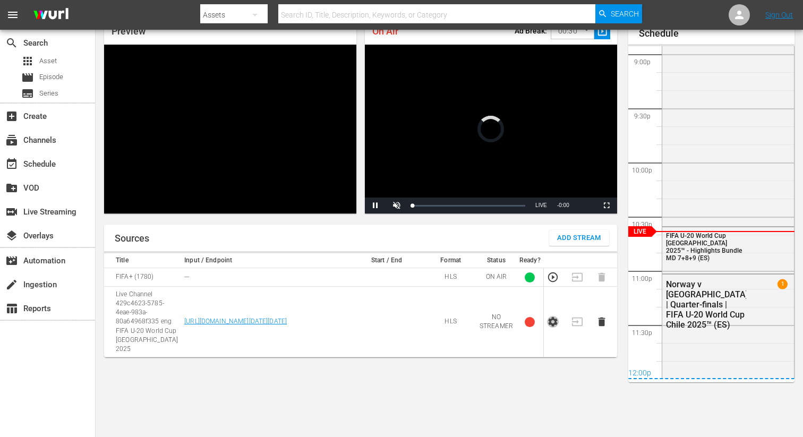
click at [554, 318] on icon "button" at bounding box center [553, 322] width 12 height 12
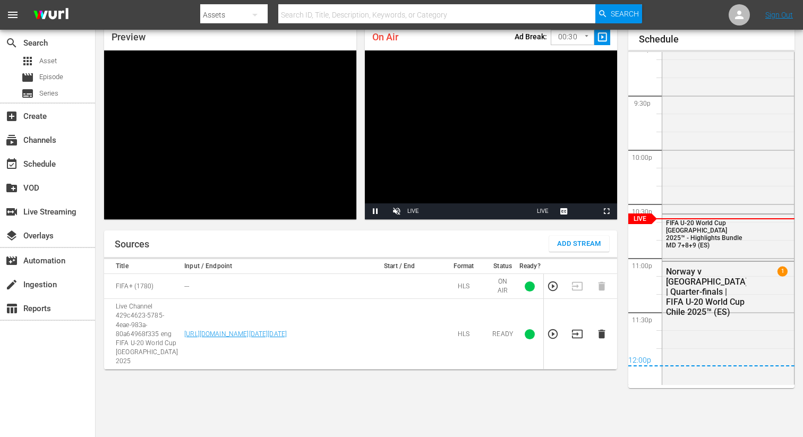
click at [579, 331] on icon "button" at bounding box center [577, 334] width 12 height 12
